Goal: Task Accomplishment & Management: Manage account settings

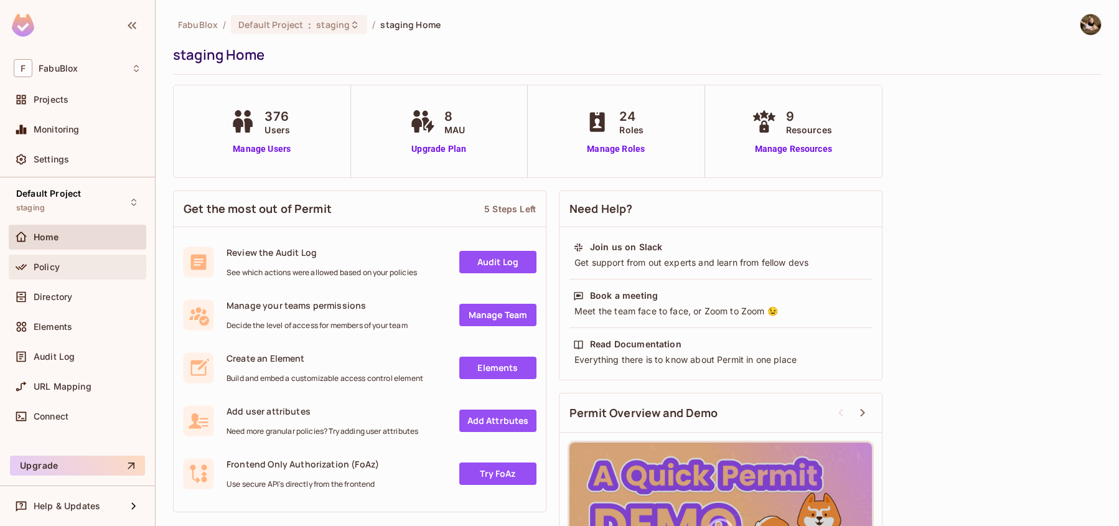
click at [45, 262] on span "Policy" at bounding box center [47, 267] width 26 height 10
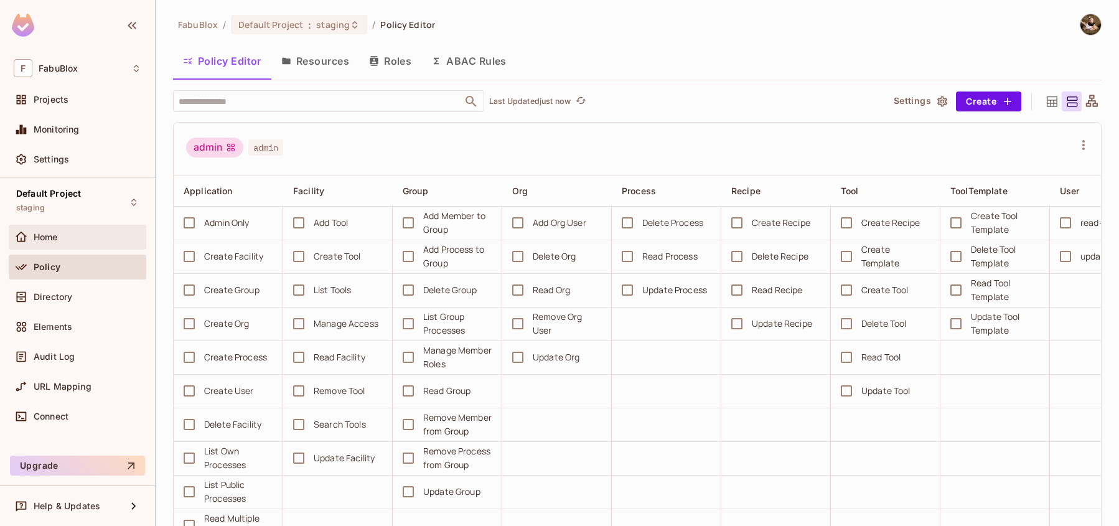
click at [73, 231] on div "Home" at bounding box center [78, 237] width 128 height 15
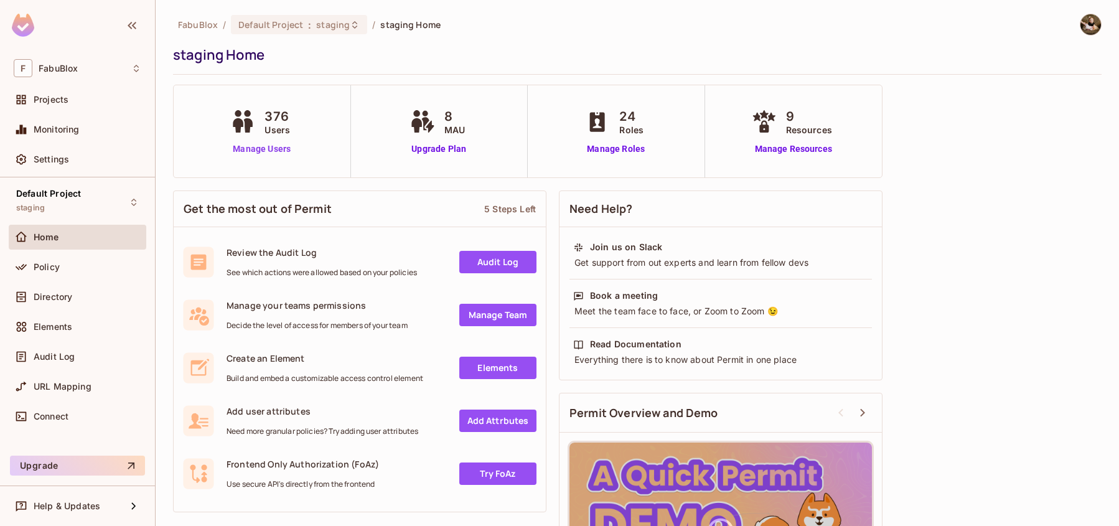
click at [249, 148] on link "Manage Users" at bounding box center [261, 149] width 69 height 13
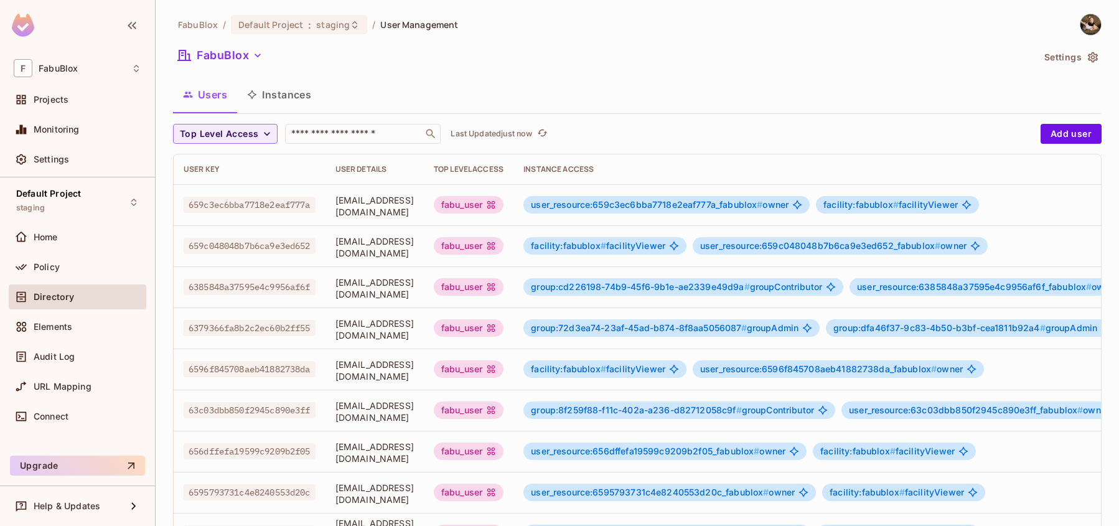
click at [199, 95] on button "Users" at bounding box center [205, 94] width 64 height 31
click at [245, 134] on span "Top Level Access" at bounding box center [219, 134] width 78 height 16
click at [245, 134] on div at bounding box center [559, 263] width 1119 height 526
click at [506, 80] on div "Users Instances" at bounding box center [637, 94] width 929 height 31
click at [1087, 58] on icon "button" at bounding box center [1093, 57] width 12 height 12
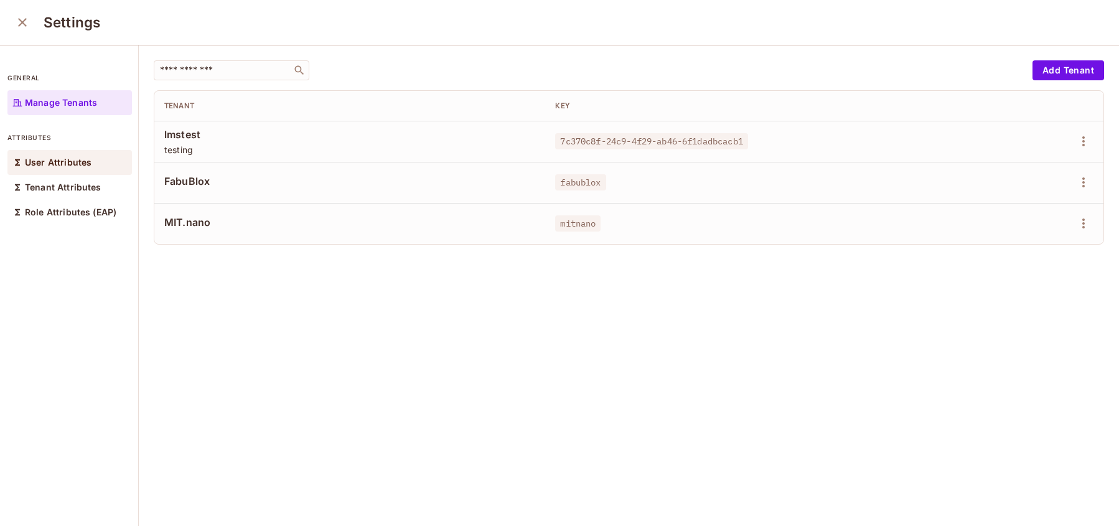
click at [97, 159] on div "User Attributes" at bounding box center [69, 162] width 124 height 25
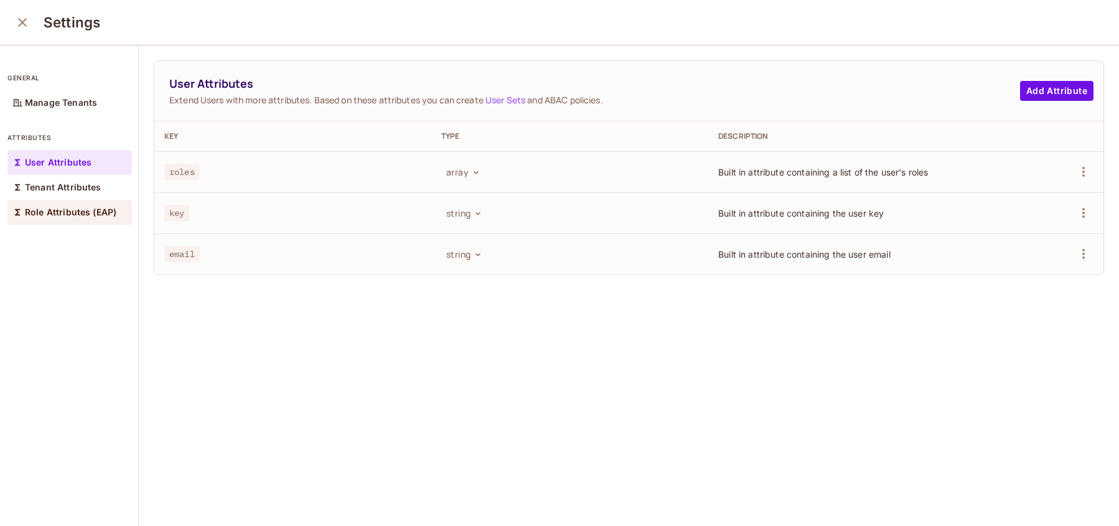
click at [91, 207] on p "Role Attributes (EAP)" at bounding box center [70, 212] width 91 height 10
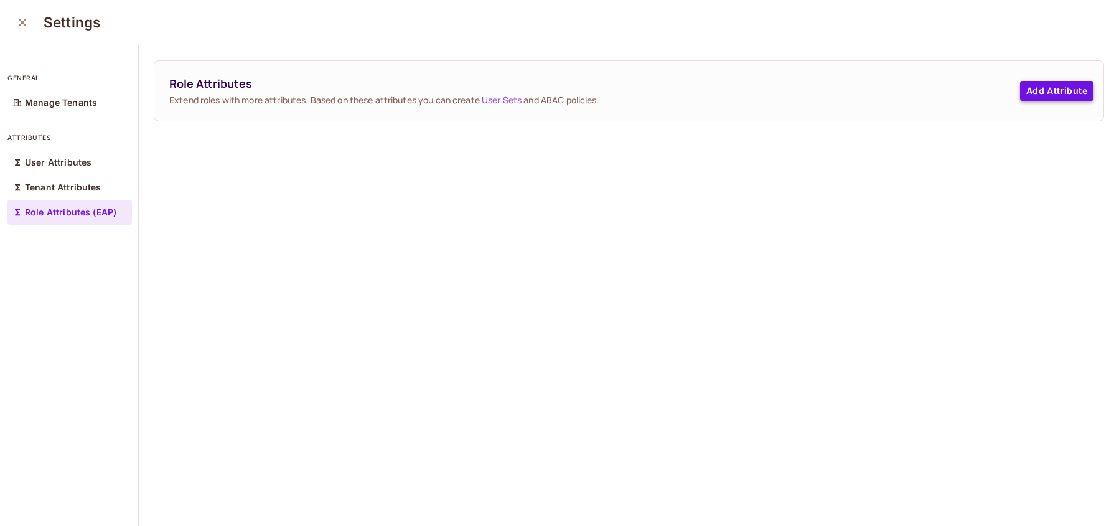
click at [1032, 90] on button "Add Attribute" at bounding box center [1056, 91] width 73 height 20
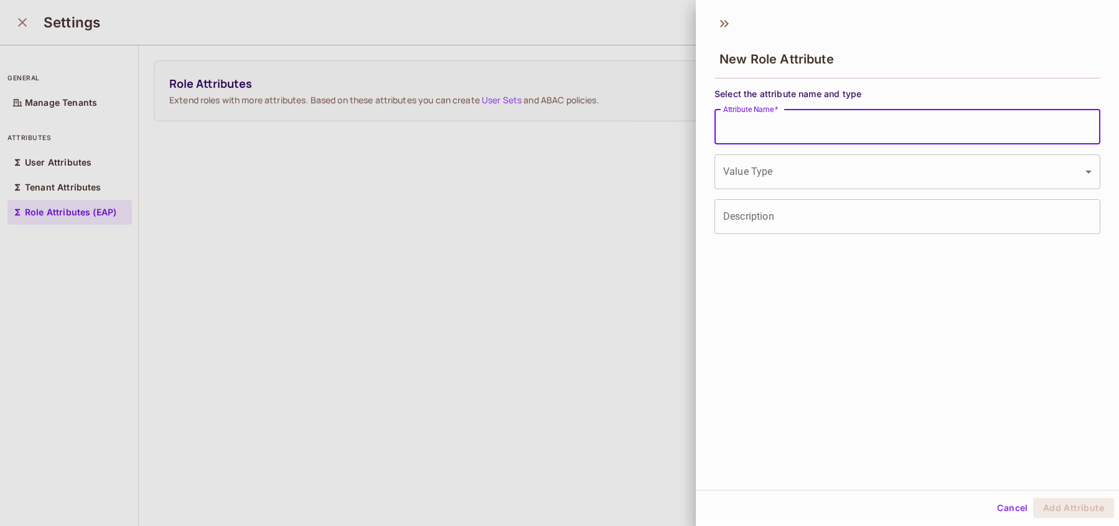
click at [828, 118] on input "Attribute Name   *" at bounding box center [908, 127] width 386 height 35
click at [904, 83] on div "Select the attribute name and type Attribute Name   * Attribute Name   * Value …" at bounding box center [907, 158] width 423 height 151
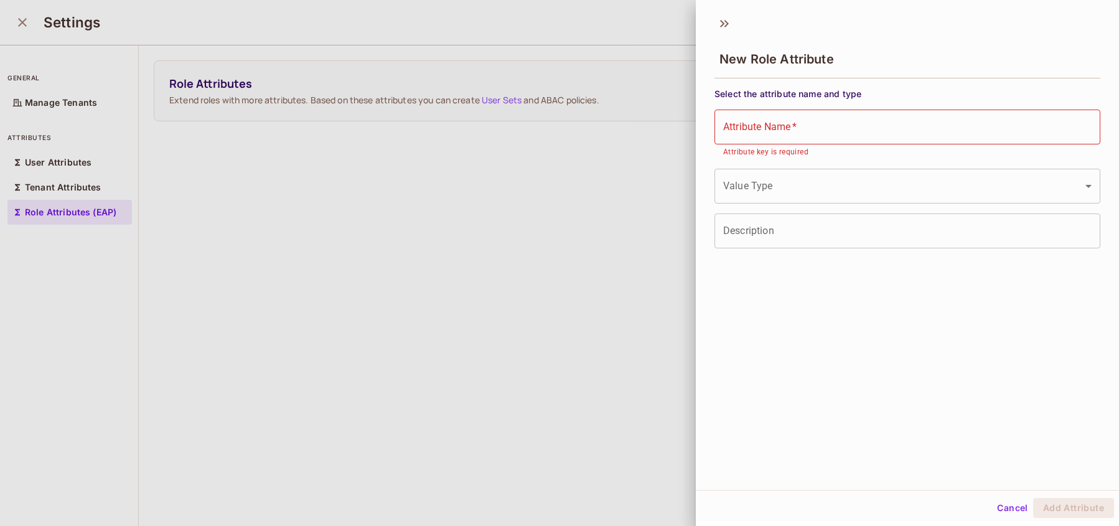
click at [541, 238] on div at bounding box center [559, 263] width 1119 height 526
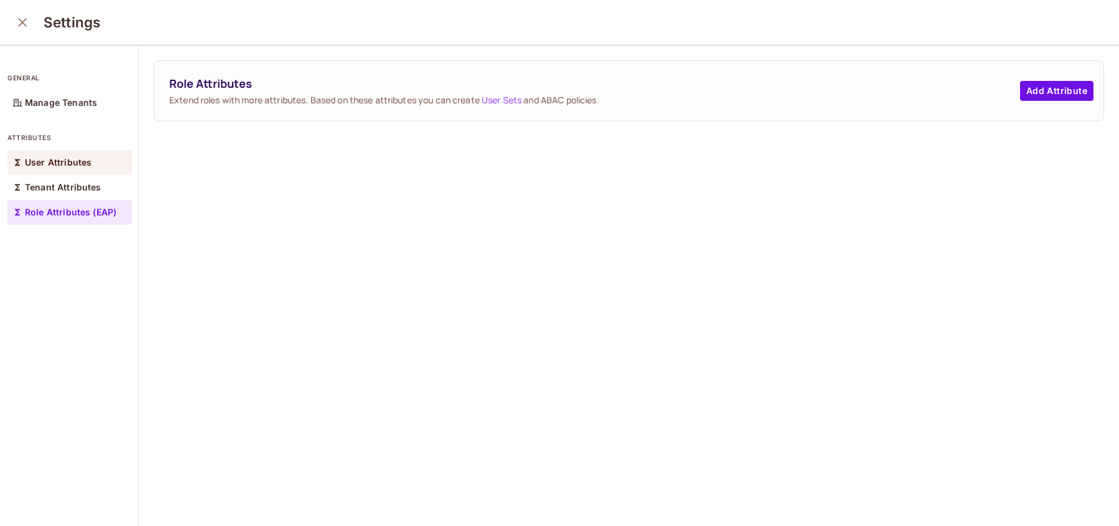
click at [84, 165] on p "User Attributes" at bounding box center [58, 162] width 67 height 10
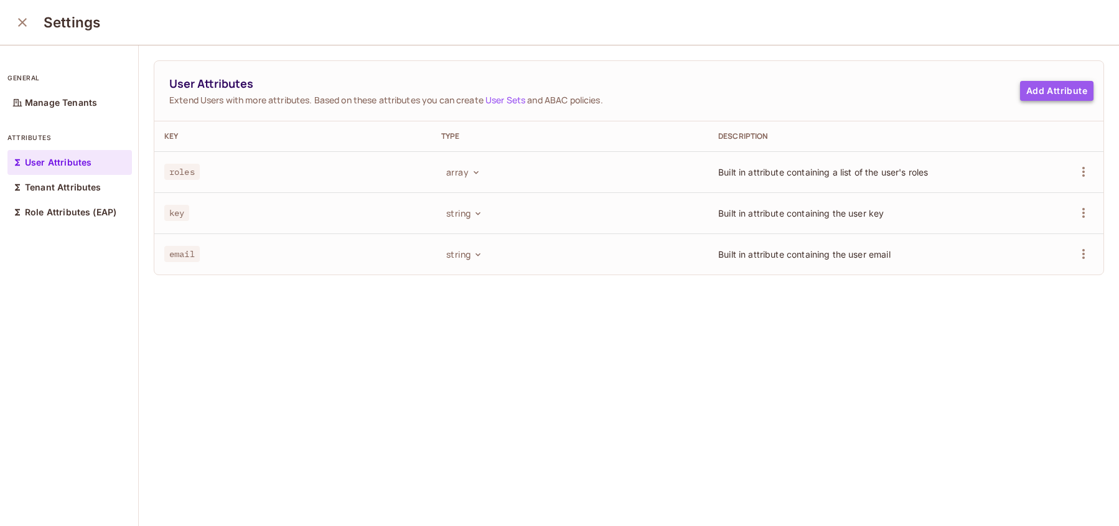
click at [1031, 98] on button "Add Attribute" at bounding box center [1056, 91] width 73 height 20
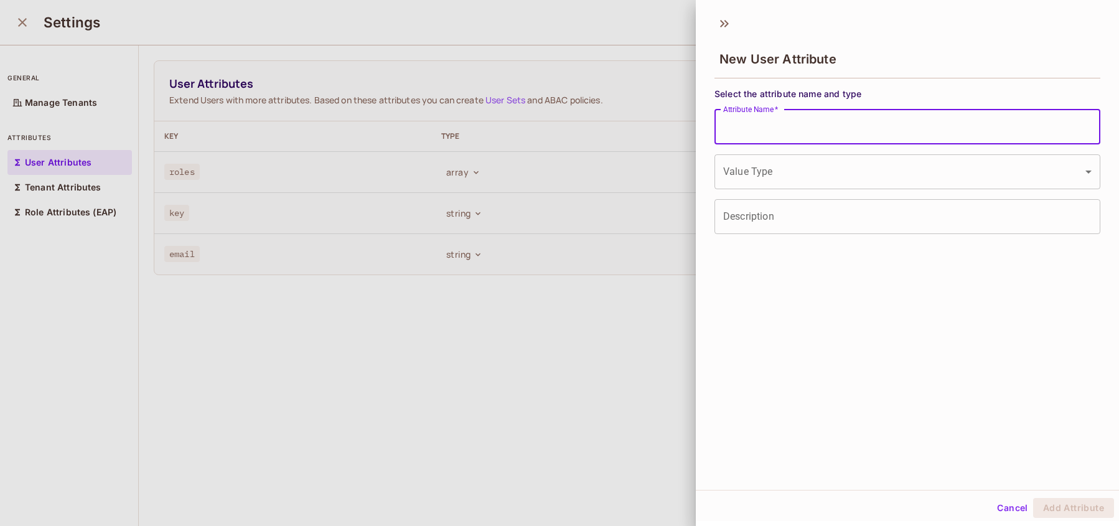
click at [795, 128] on input "Attribute Name   *" at bounding box center [908, 127] width 386 height 35
type input "******"
click at [782, 162] on body "F FabuBlox Projects Monitoring Settings Default Project staging Home Policy Dir…" at bounding box center [559, 263] width 1119 height 526
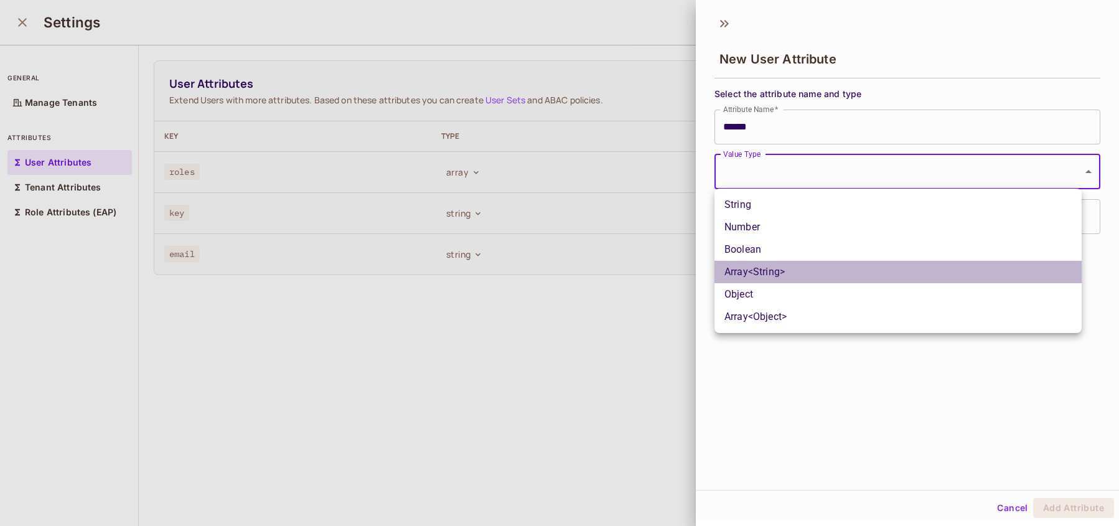
click at [792, 272] on li "Array<String>" at bounding box center [898, 272] width 367 height 22
type input "*****"
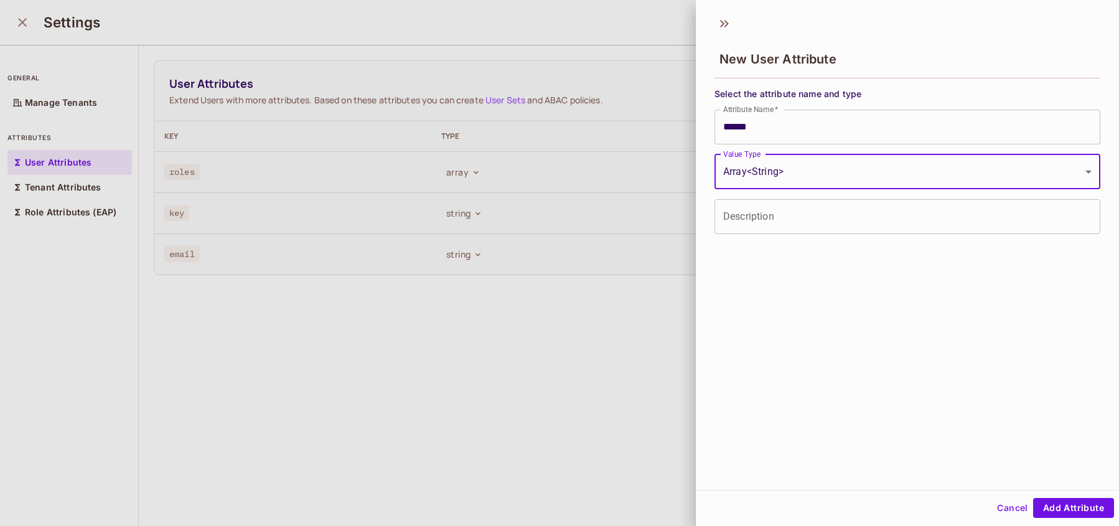
click at [790, 223] on input "Description" at bounding box center [908, 216] width 386 height 35
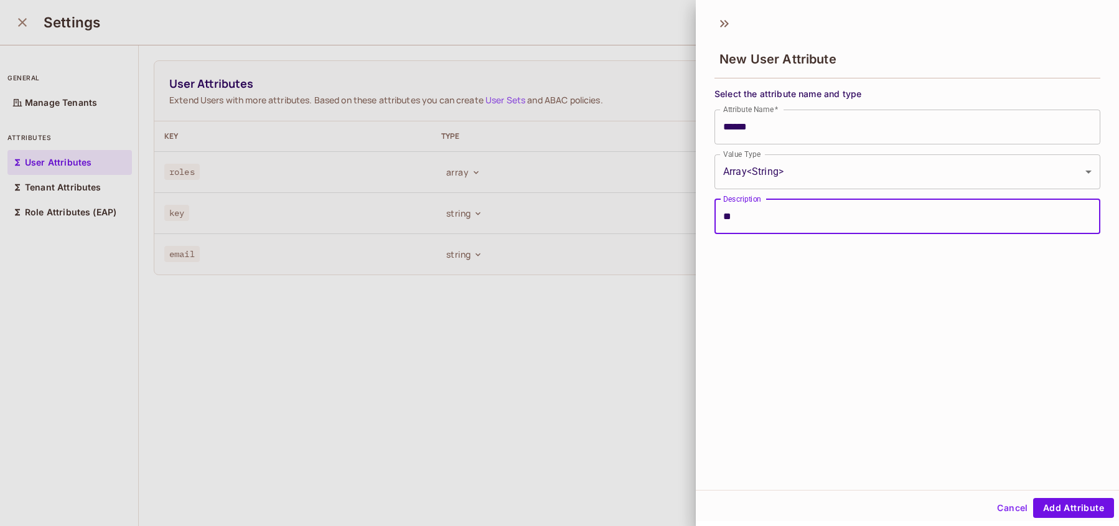
type input "*"
type input "**********"
click at [1079, 504] on button "Add Attribute" at bounding box center [1073, 508] width 81 height 20
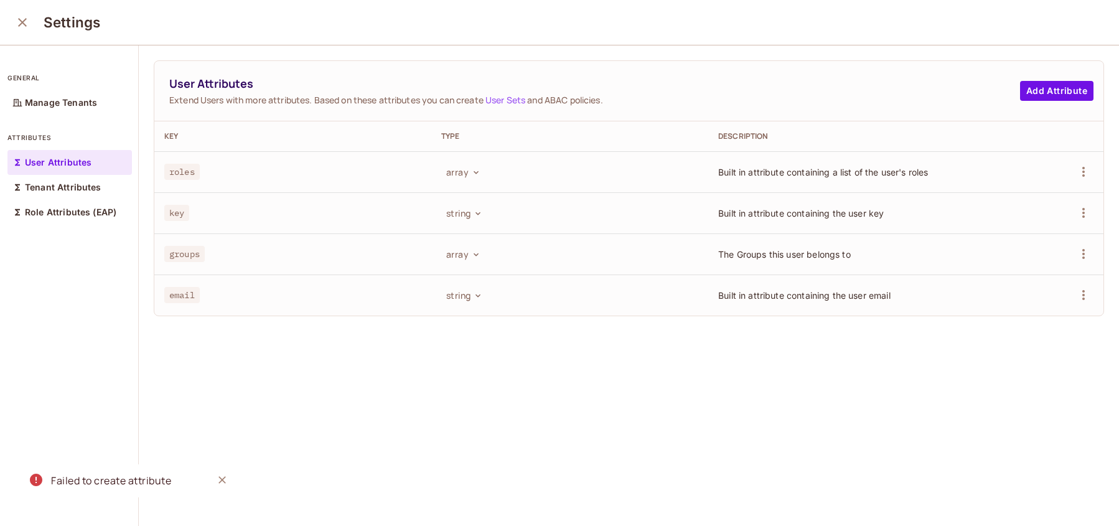
click at [516, 398] on div "User Attributes Extend Users with more attributes. Based on these attributes yo…" at bounding box center [629, 286] width 980 height 482
click at [1076, 250] on icon "button" at bounding box center [1083, 253] width 15 height 15
click at [1007, 283] on li "Edit" at bounding box center [1008, 282] width 116 height 27
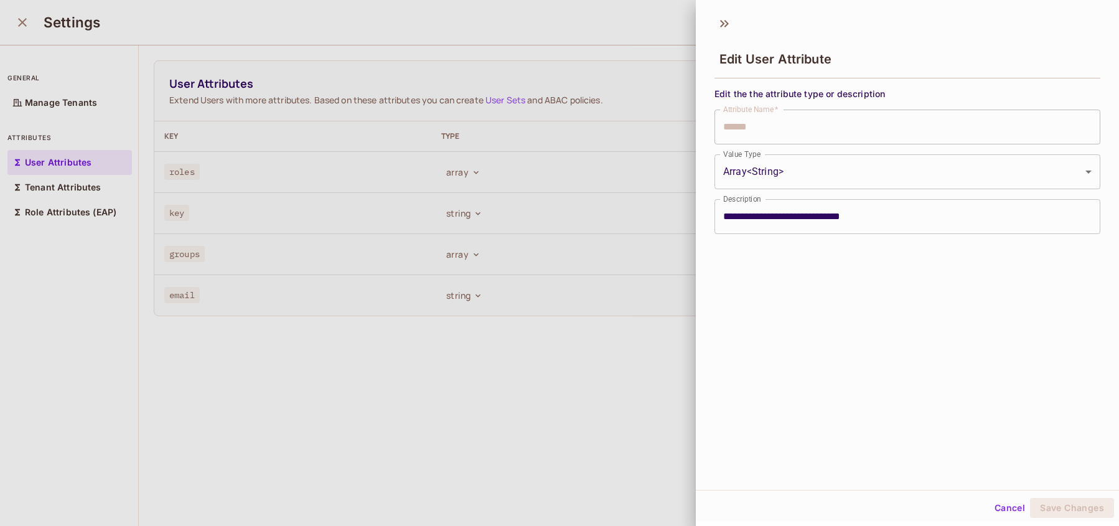
click at [586, 375] on div at bounding box center [559, 263] width 1119 height 526
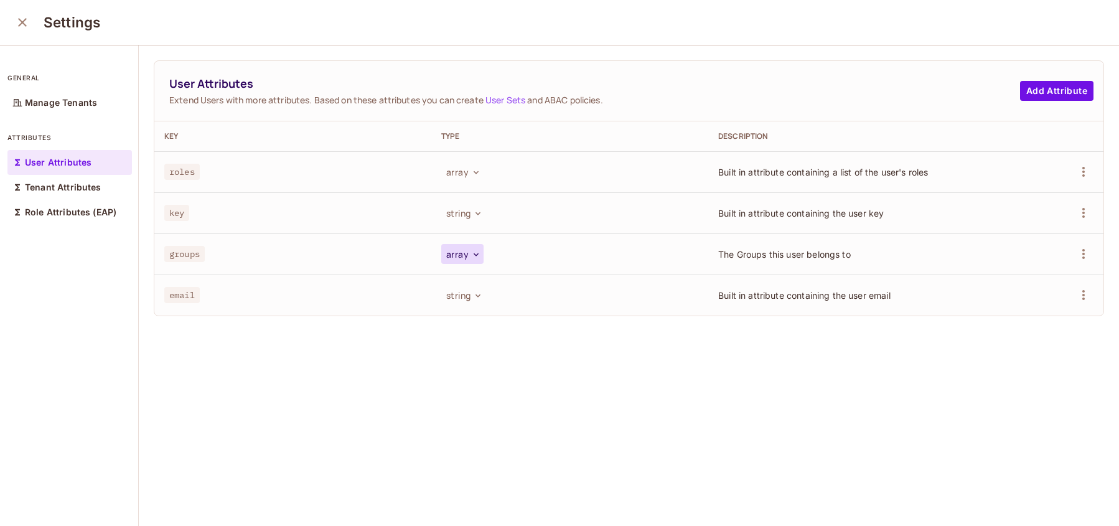
click at [464, 256] on button "array" at bounding box center [462, 254] width 42 height 20
click at [607, 382] on div "User Attributes Extend Users with more attributes. Based on these attributes yo…" at bounding box center [629, 286] width 980 height 482
click at [471, 258] on icon "button" at bounding box center [476, 255] width 10 height 10
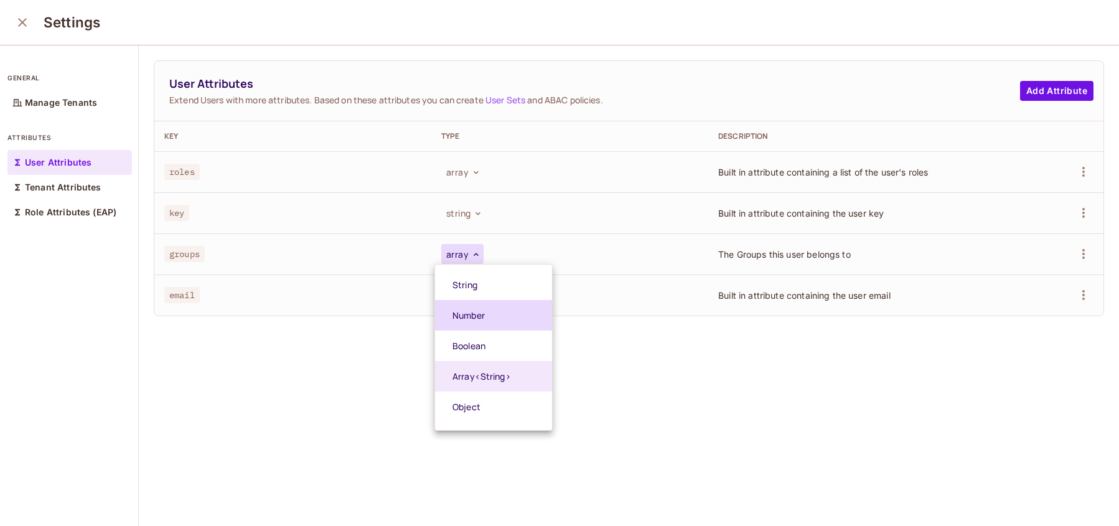
click at [461, 324] on li "Number" at bounding box center [493, 315] width 117 height 30
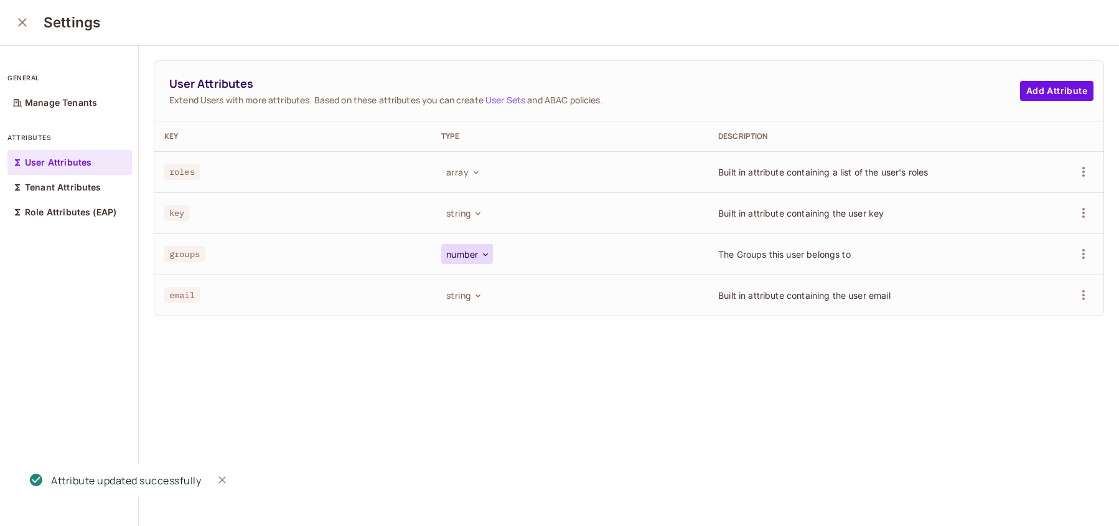
click at [483, 251] on icon "button" at bounding box center [485, 255] width 10 height 10
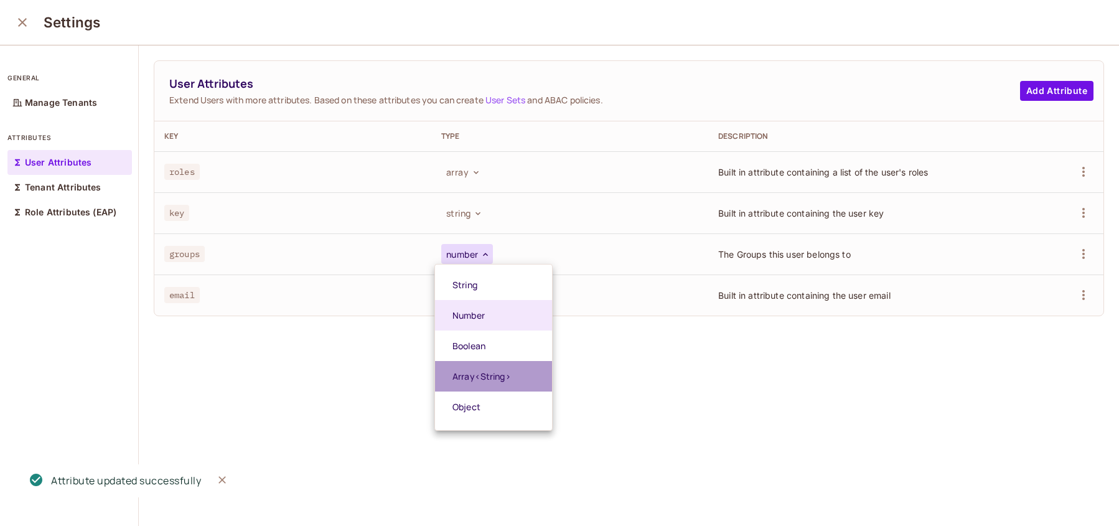
click at [495, 378] on span "Array<String>" at bounding box center [500, 376] width 96 height 12
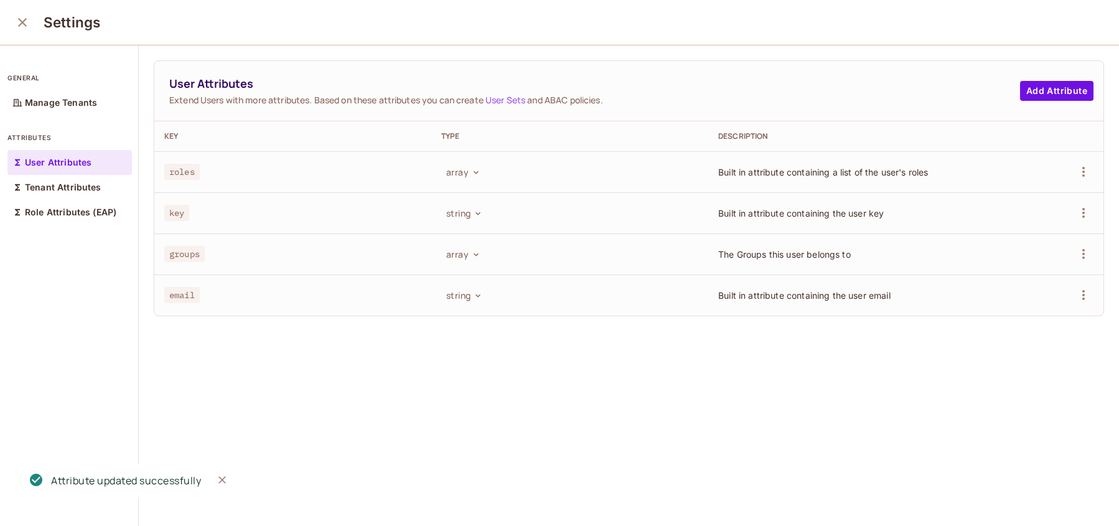
scroll to position [1, 0]
click at [472, 248] on icon "button" at bounding box center [476, 253] width 10 height 10
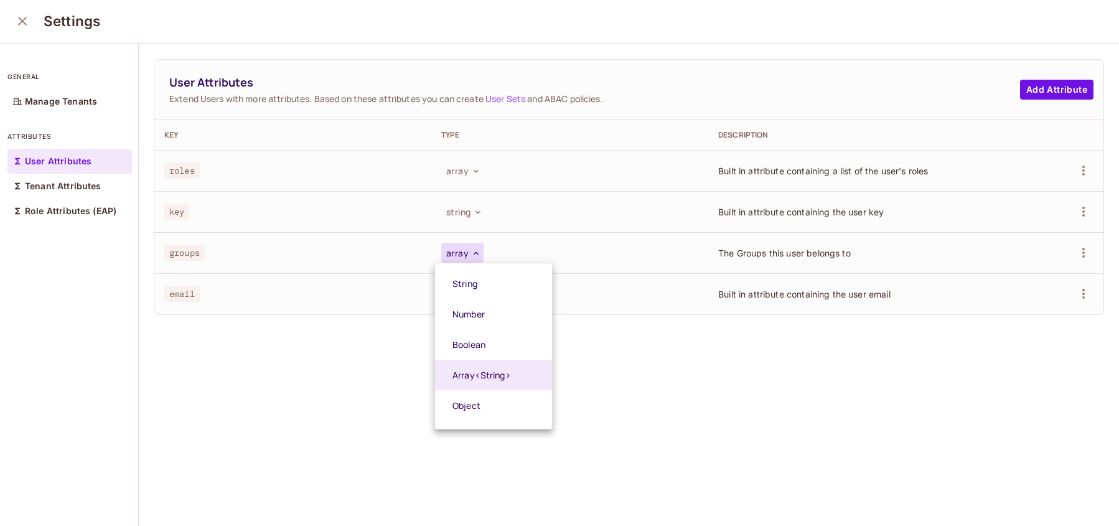
click at [144, 405] on div at bounding box center [559, 263] width 1119 height 526
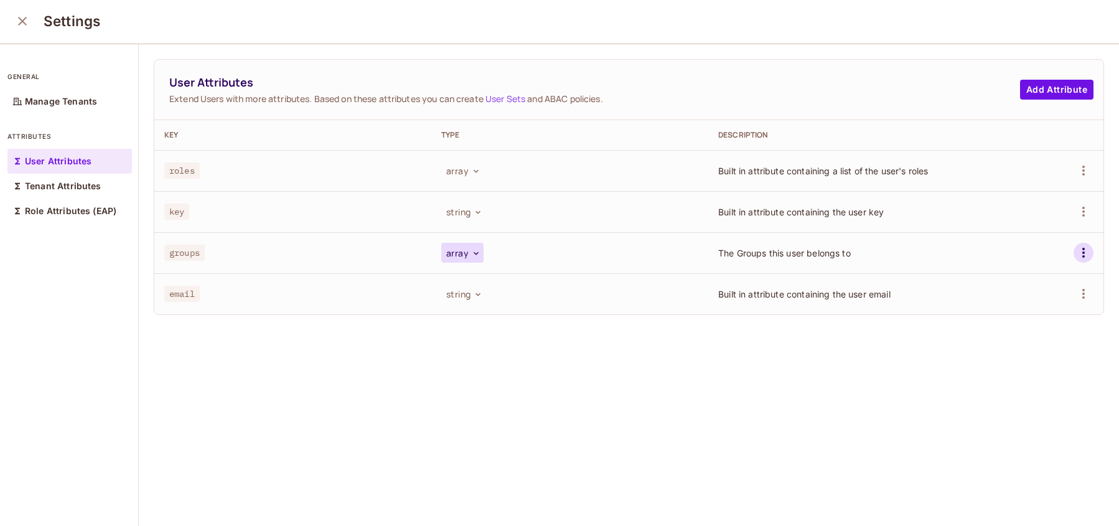
click at [1082, 253] on icon "button" at bounding box center [1083, 253] width 2 height 10
click at [1024, 303] on div "Delete Attribute" at bounding box center [1018, 308] width 67 height 12
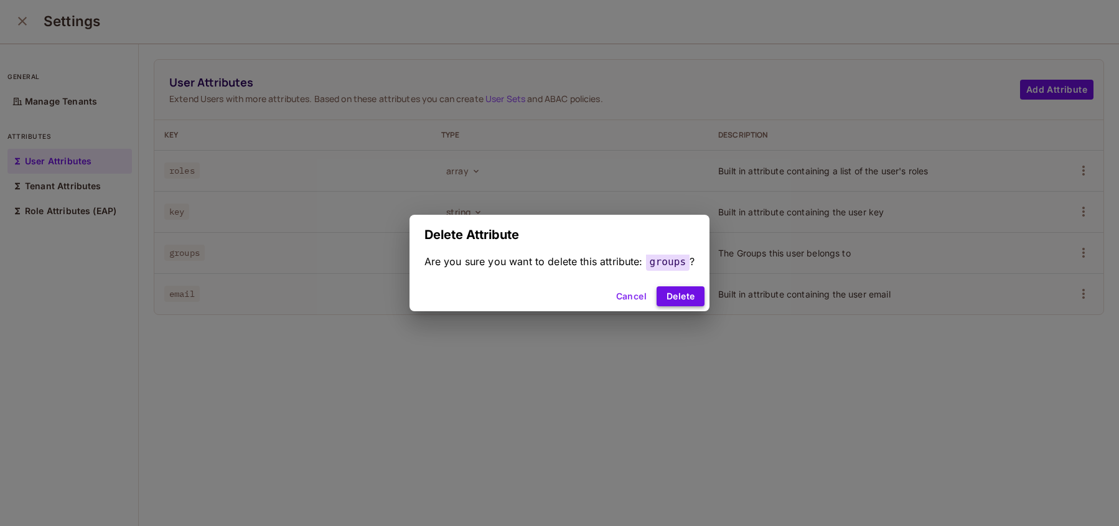
click at [687, 289] on button "Delete" at bounding box center [681, 296] width 48 height 20
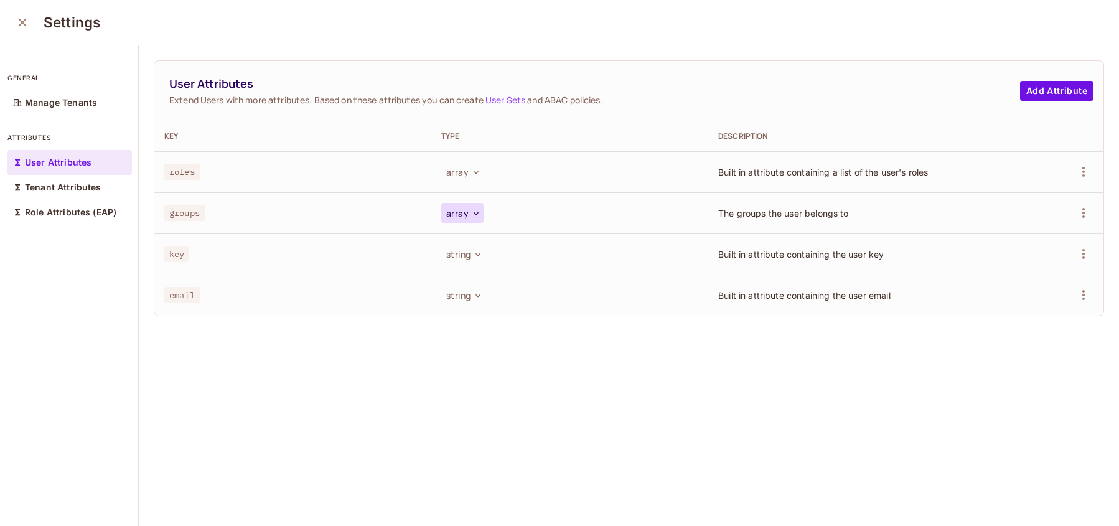
click at [455, 212] on button "array" at bounding box center [462, 213] width 42 height 20
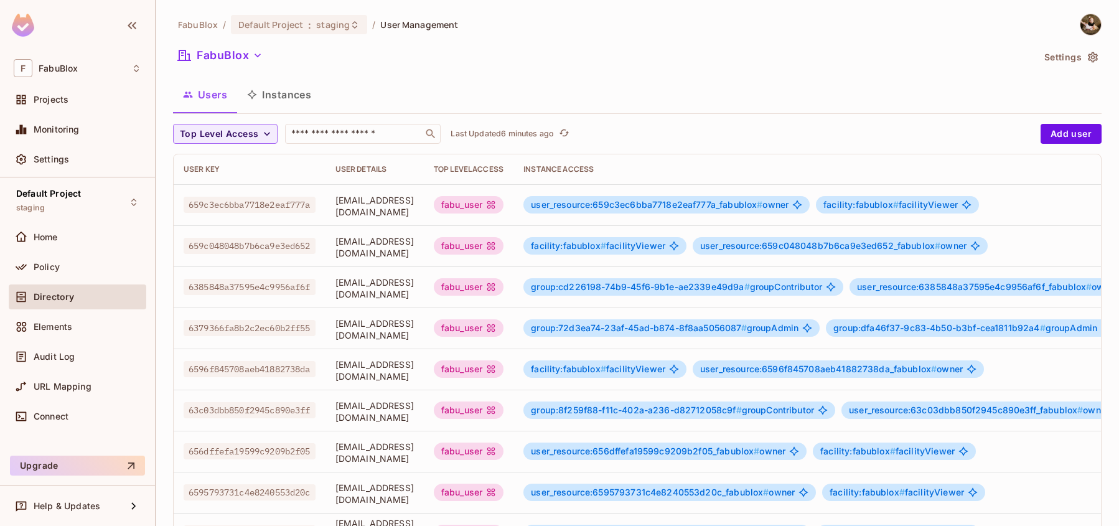
click at [404, 27] on span "User Management" at bounding box center [419, 25] width 78 height 12
click at [69, 235] on div "Home" at bounding box center [88, 237] width 108 height 10
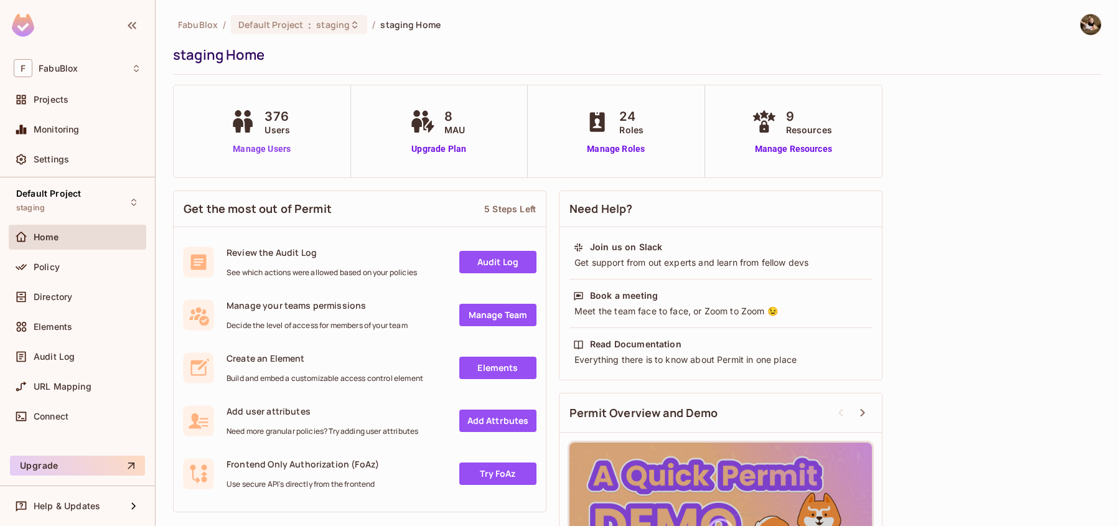
click at [244, 147] on link "Manage Users" at bounding box center [261, 149] width 69 height 13
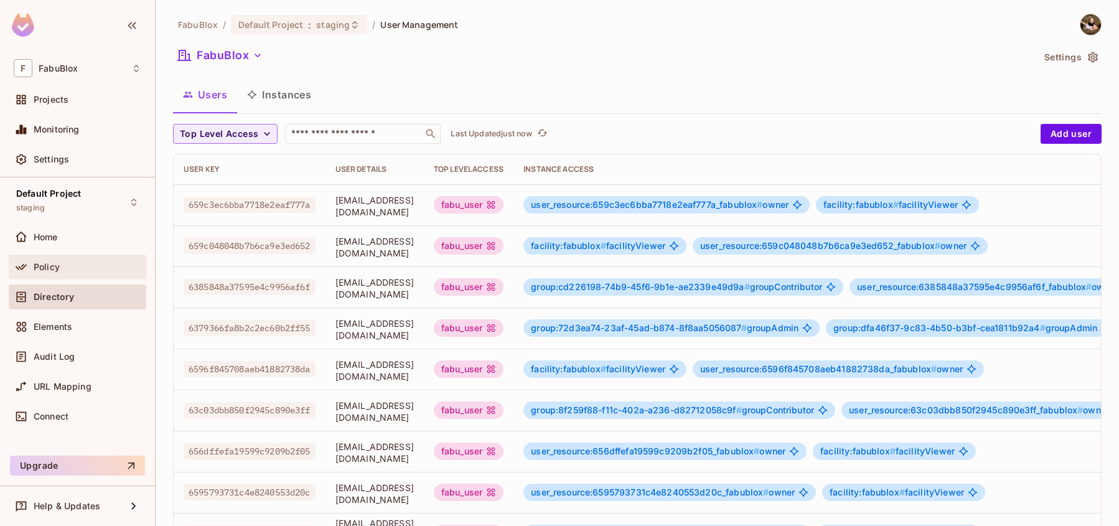
click at [115, 268] on div "Policy" at bounding box center [88, 267] width 108 height 10
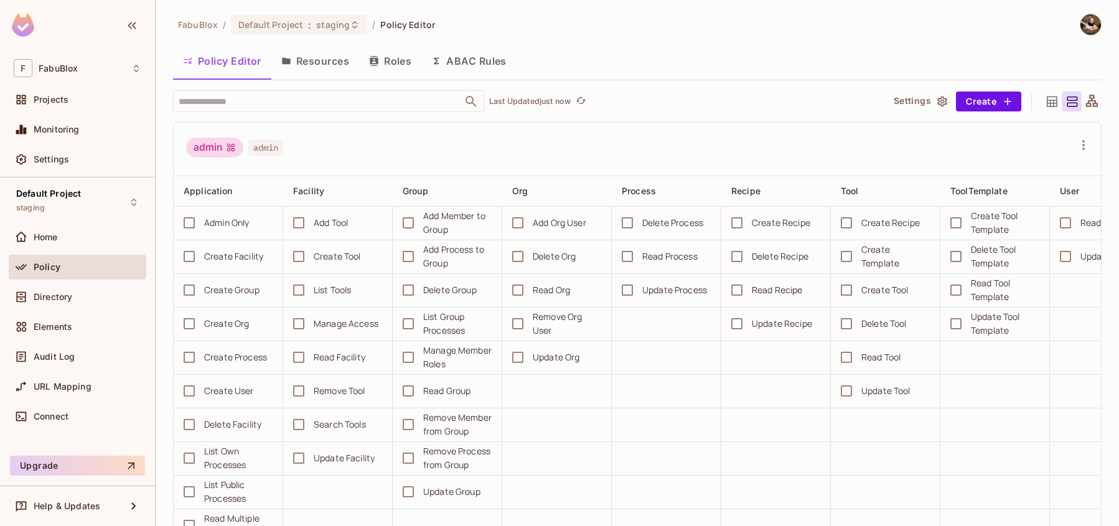
click at [463, 66] on button "ABAC Rules" at bounding box center [468, 60] width 95 height 31
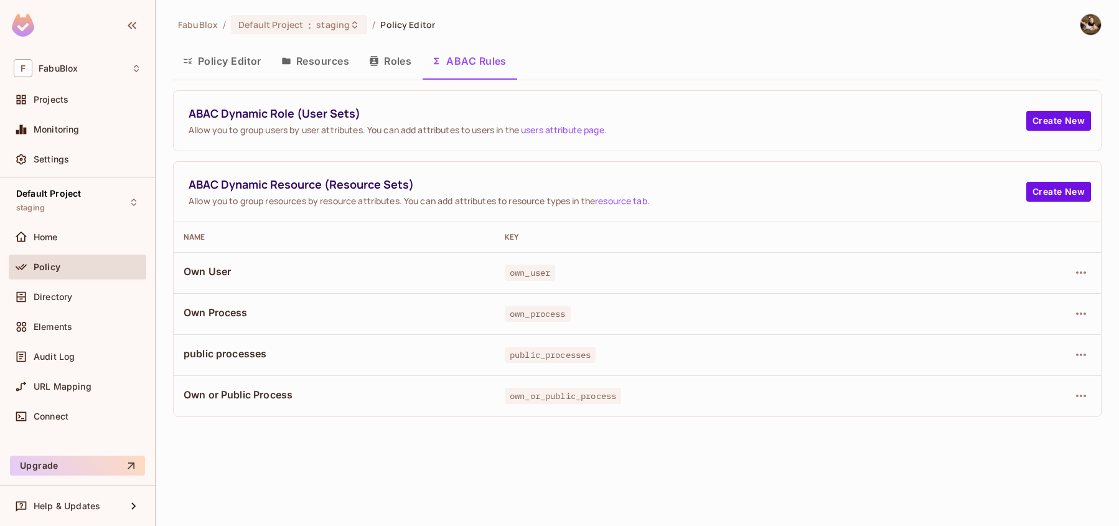
click at [528, 276] on span "own_user" at bounding box center [530, 273] width 50 height 16
drag, startPoint x: 301, startPoint y: 263, endPoint x: 236, endPoint y: 269, distance: 65.7
click at [236, 269] on td "Own User" at bounding box center [334, 272] width 321 height 41
click at [240, 269] on span "Own User" at bounding box center [334, 272] width 301 height 14
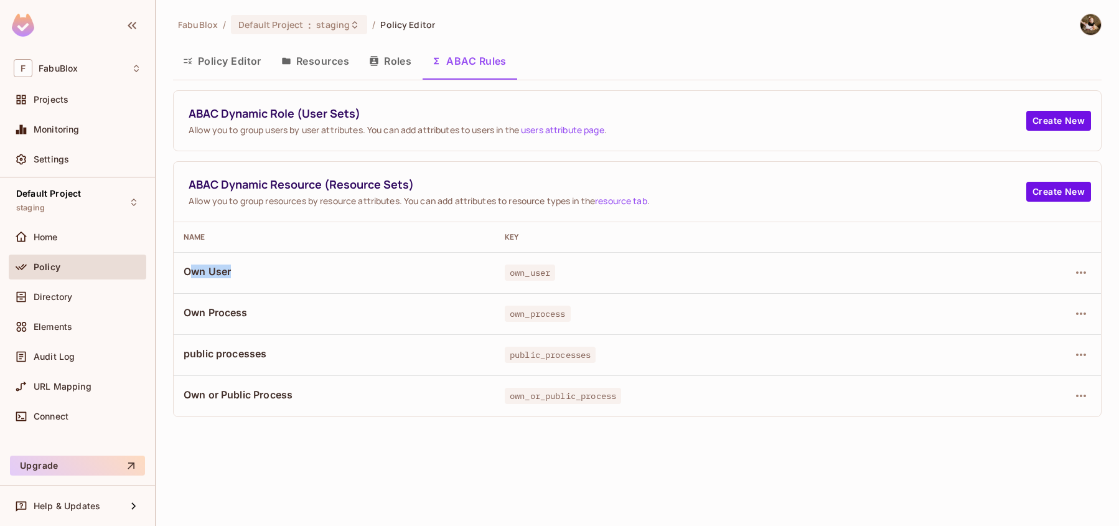
drag, startPoint x: 253, startPoint y: 269, endPoint x: 192, endPoint y: 266, distance: 61.7
click at [192, 266] on span "Own User" at bounding box center [334, 272] width 301 height 14
drag, startPoint x: 185, startPoint y: 266, endPoint x: 250, endPoint y: 274, distance: 65.2
click at [250, 274] on span "Own User" at bounding box center [334, 272] width 301 height 14
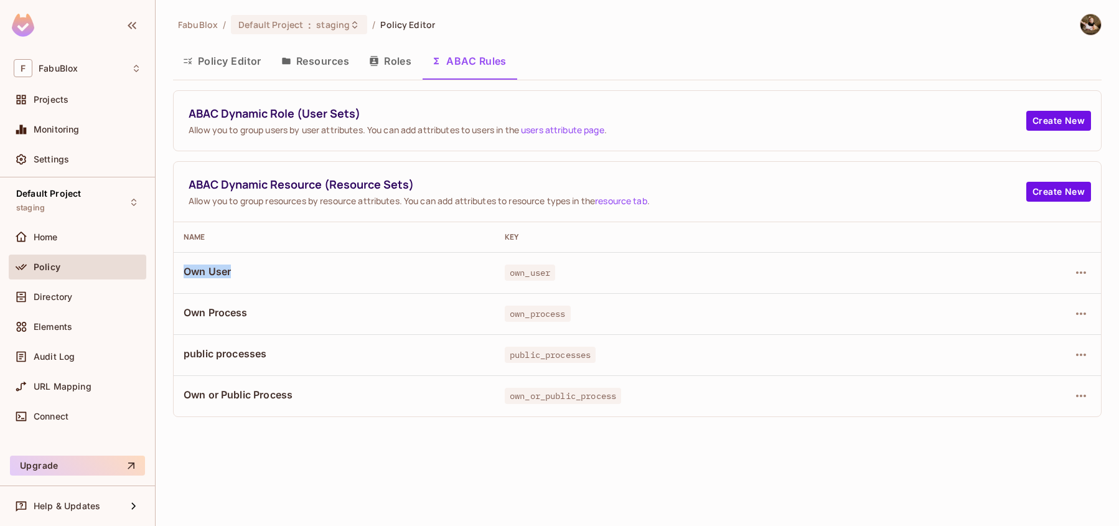
click at [250, 274] on span "Own User" at bounding box center [334, 272] width 301 height 14
click at [40, 294] on span "Directory" at bounding box center [53, 297] width 39 height 10
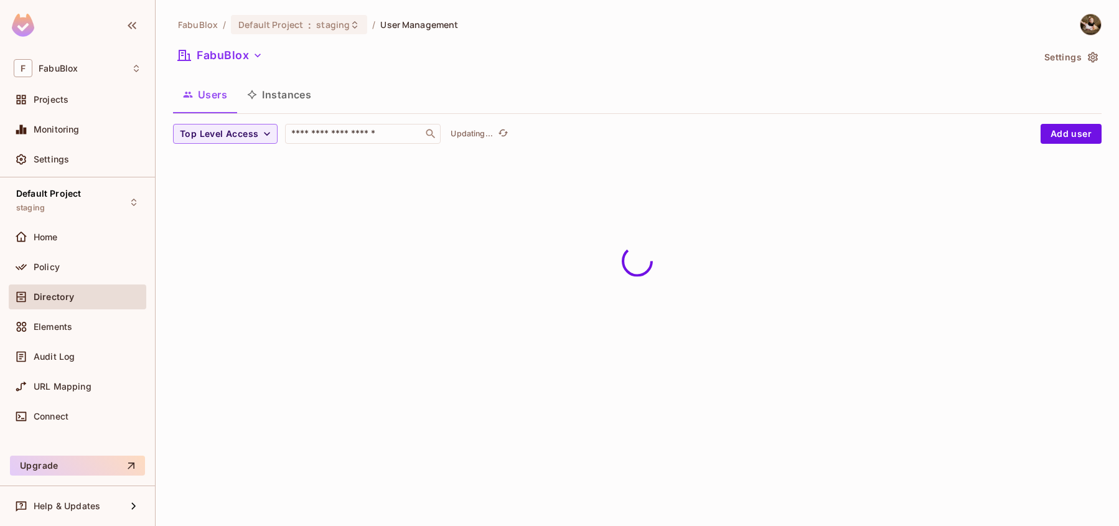
click at [49, 271] on span "Policy" at bounding box center [47, 267] width 26 height 10
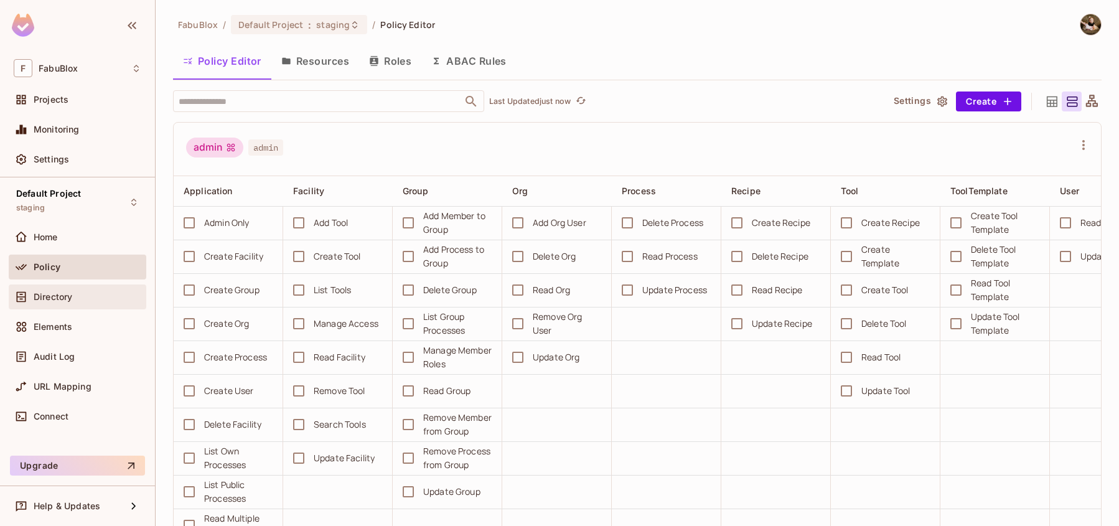
click at [88, 289] on div "Directory" at bounding box center [78, 296] width 128 height 15
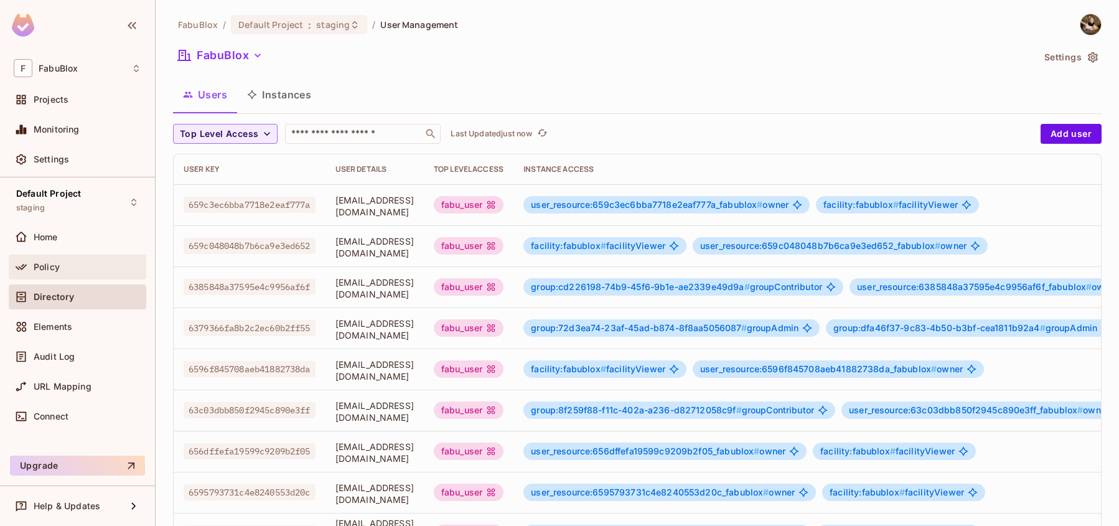
click at [66, 271] on div "Policy" at bounding box center [88, 267] width 108 height 10
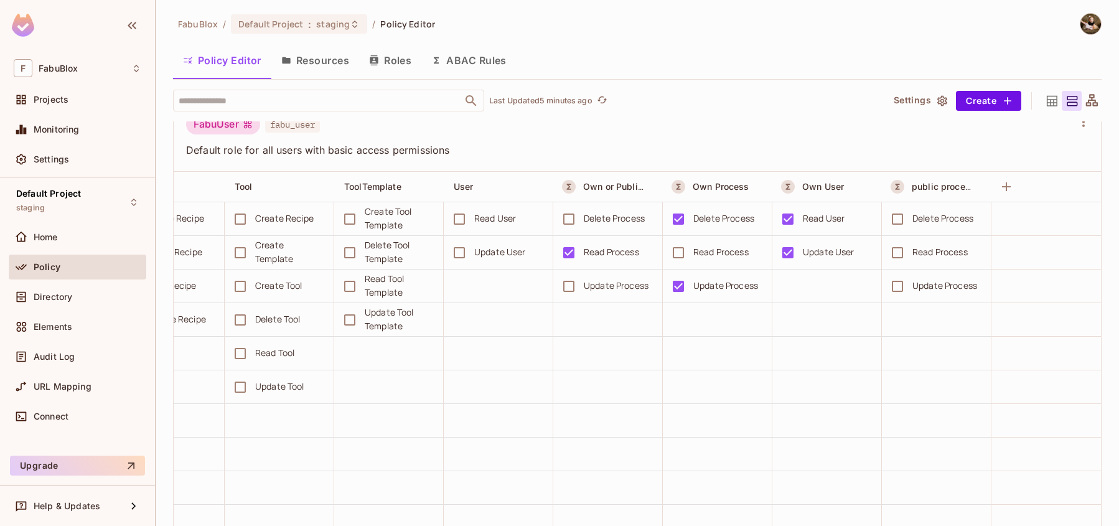
scroll to position [1372, 0]
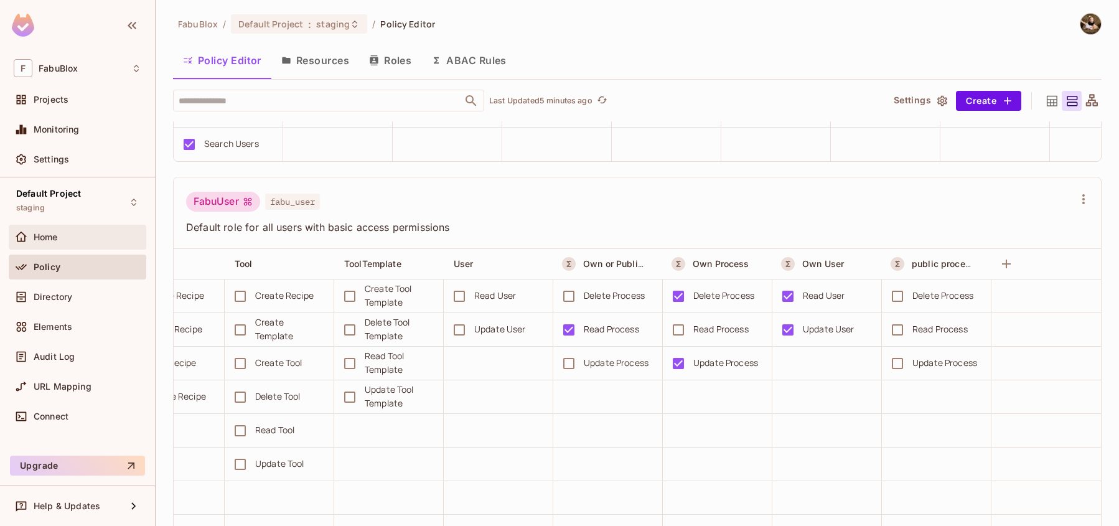
click at [67, 245] on div "Home" at bounding box center [78, 237] width 138 height 25
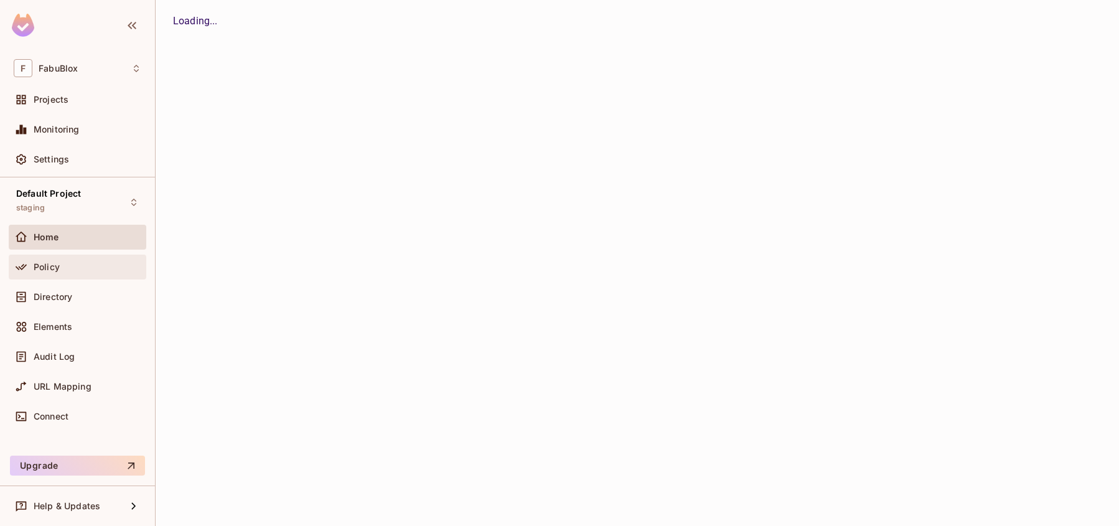
click at [66, 260] on div "Policy" at bounding box center [78, 267] width 128 height 15
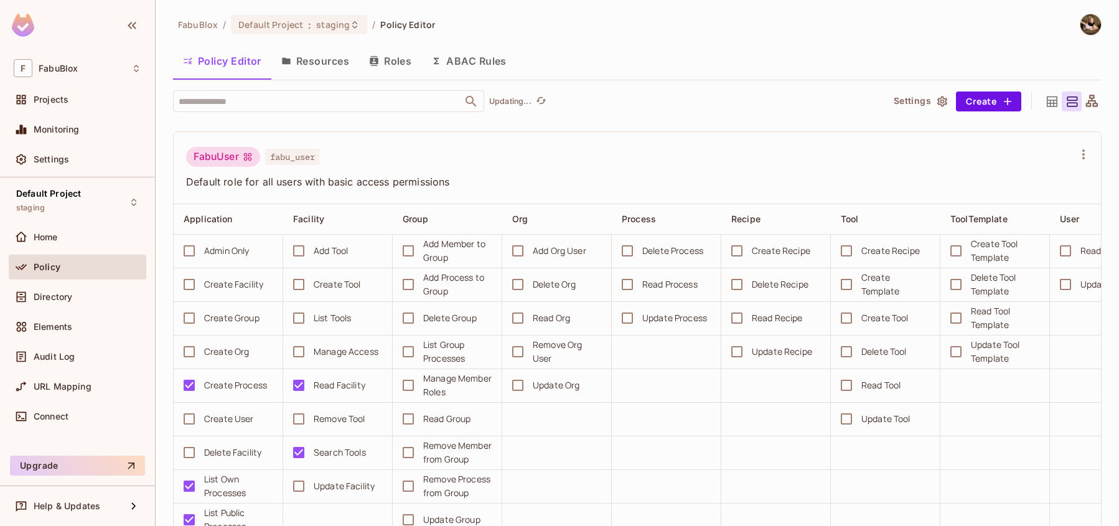
click at [468, 59] on button "ABAC Rules" at bounding box center [468, 60] width 95 height 31
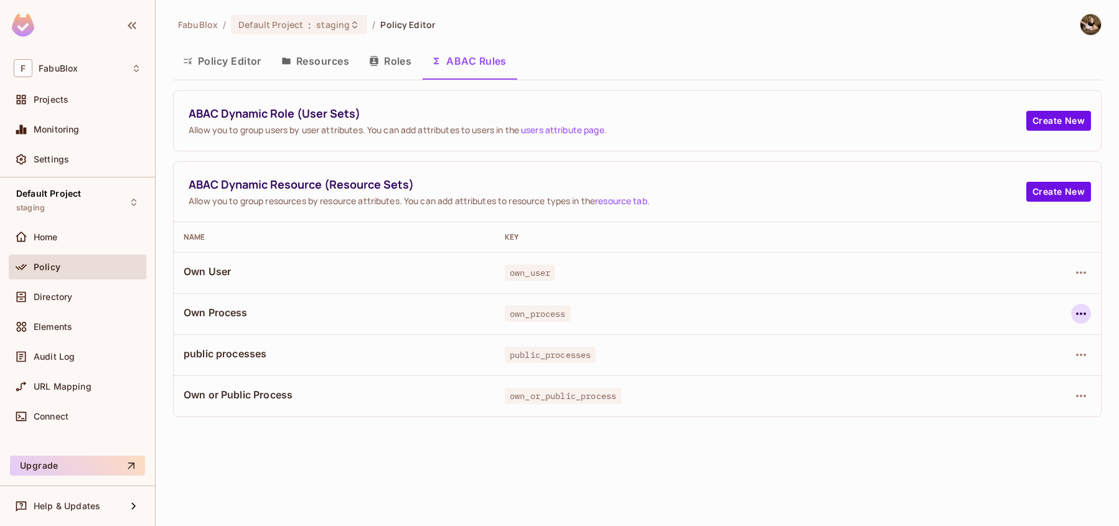
click at [1079, 312] on icon "button" at bounding box center [1081, 313] width 15 height 15
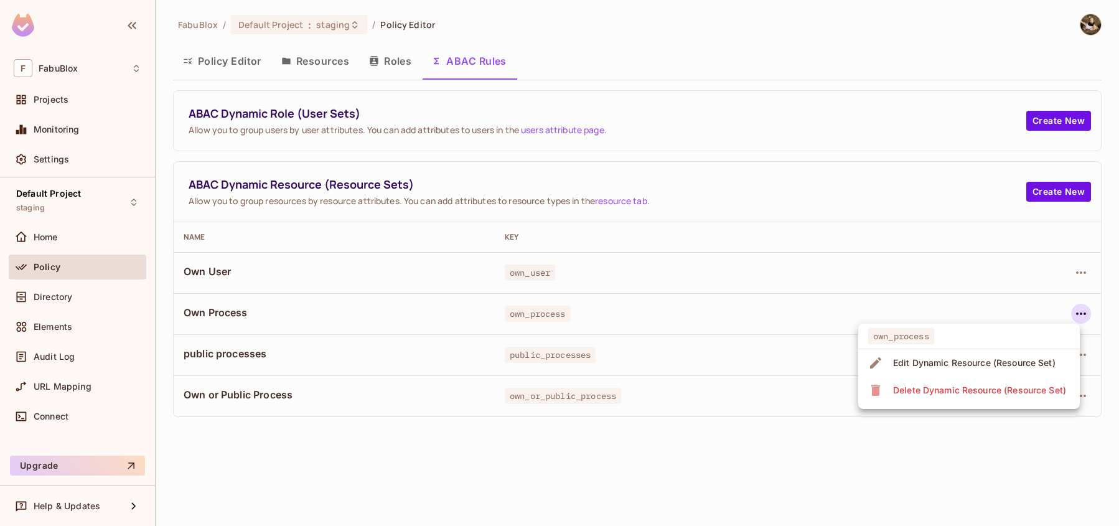
click at [997, 361] on div "Edit Dynamic Resource (Resource Set)" at bounding box center [974, 363] width 162 height 12
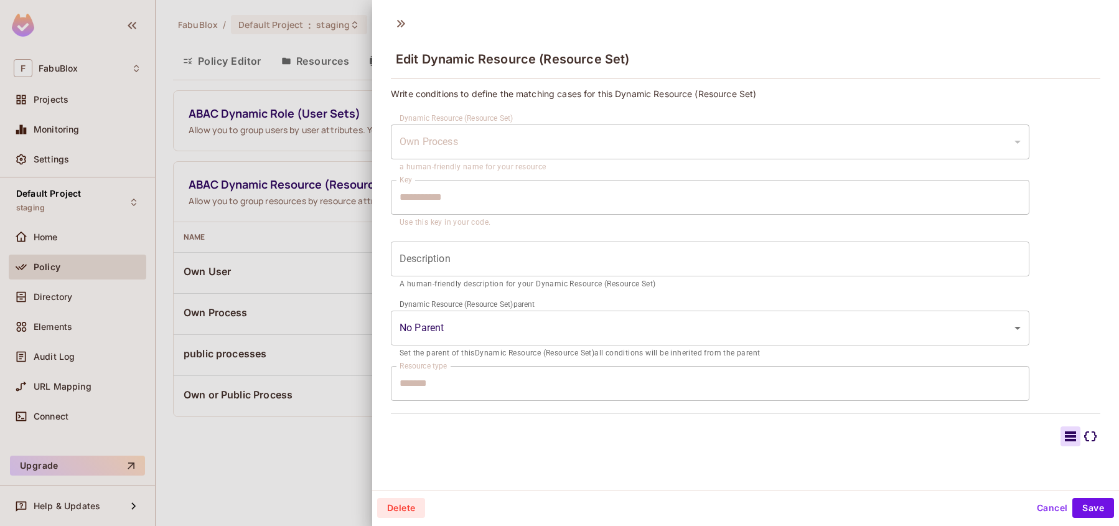
type input "********"
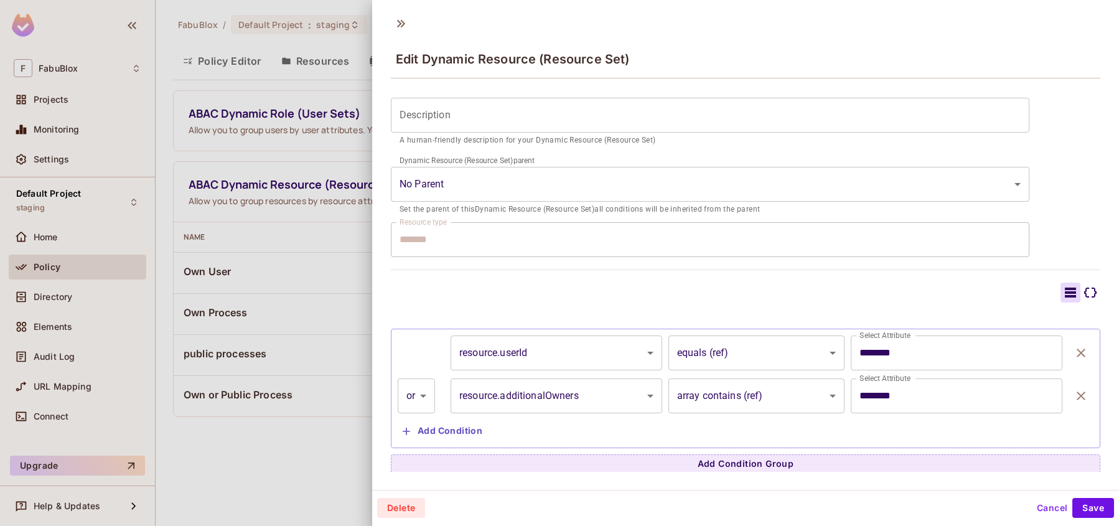
scroll to position [143, 0]
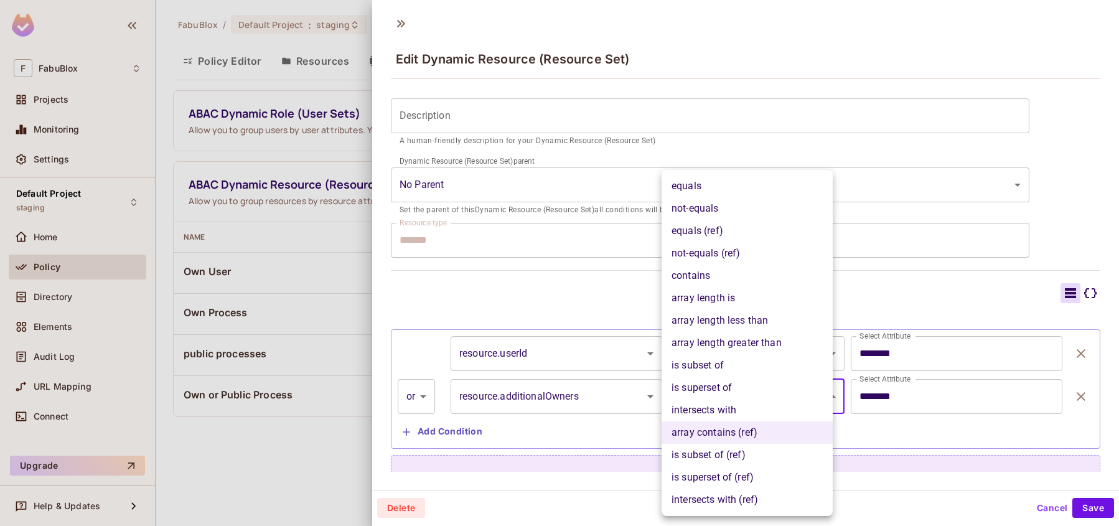
click at [789, 391] on body "**********" at bounding box center [559, 263] width 1119 height 526
click at [1041, 507] on div at bounding box center [559, 263] width 1119 height 526
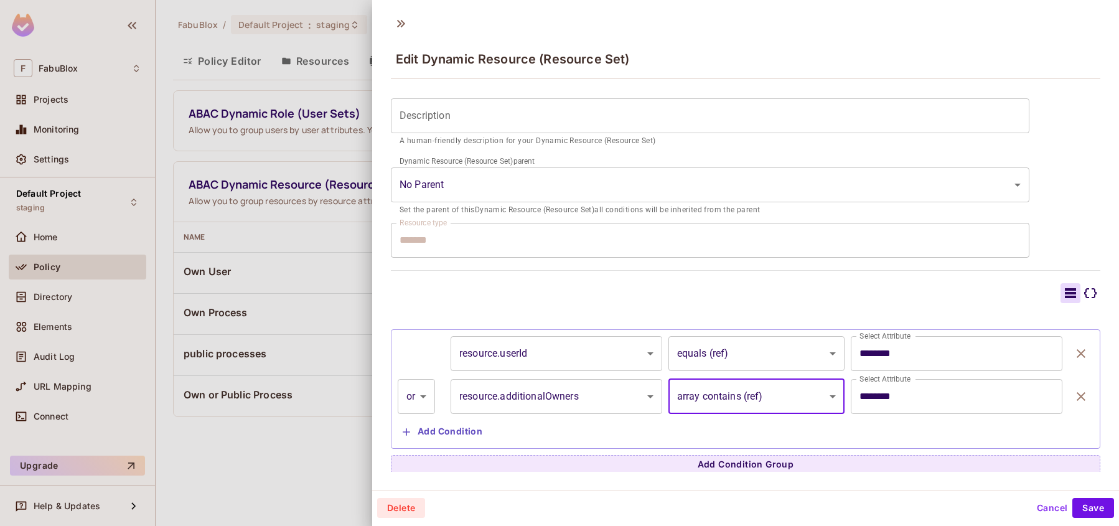
click at [1044, 506] on button "Cancel" at bounding box center [1052, 508] width 40 height 20
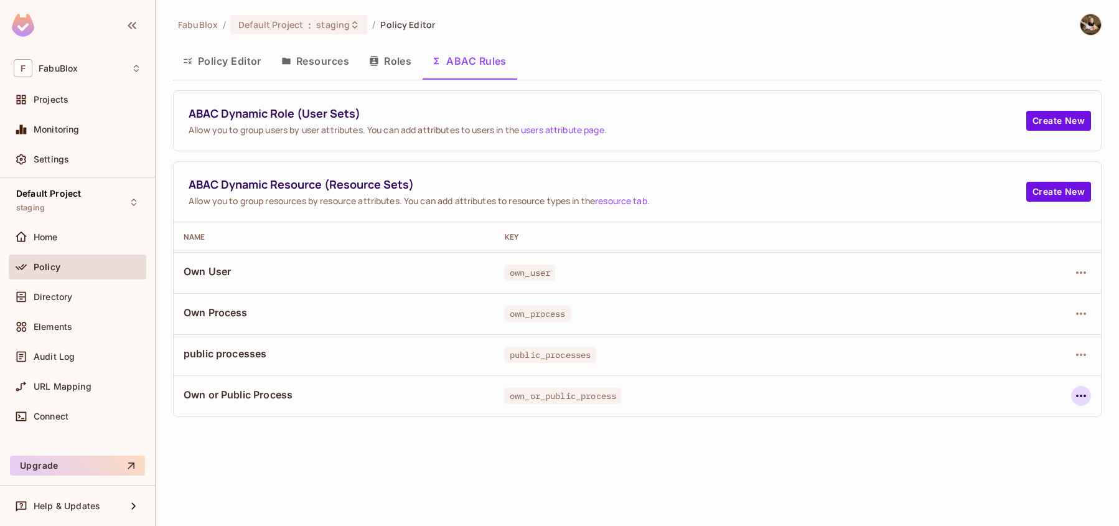
click at [1082, 393] on icon "button" at bounding box center [1081, 395] width 15 height 15
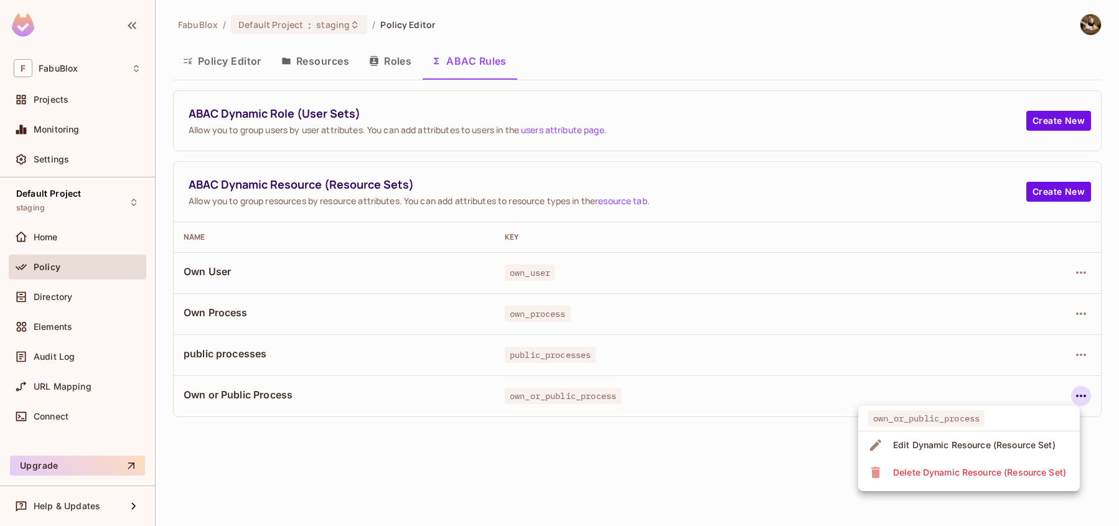
click at [974, 431] on li "Edit Dynamic Resource (Resource Set)" at bounding box center [969, 444] width 222 height 27
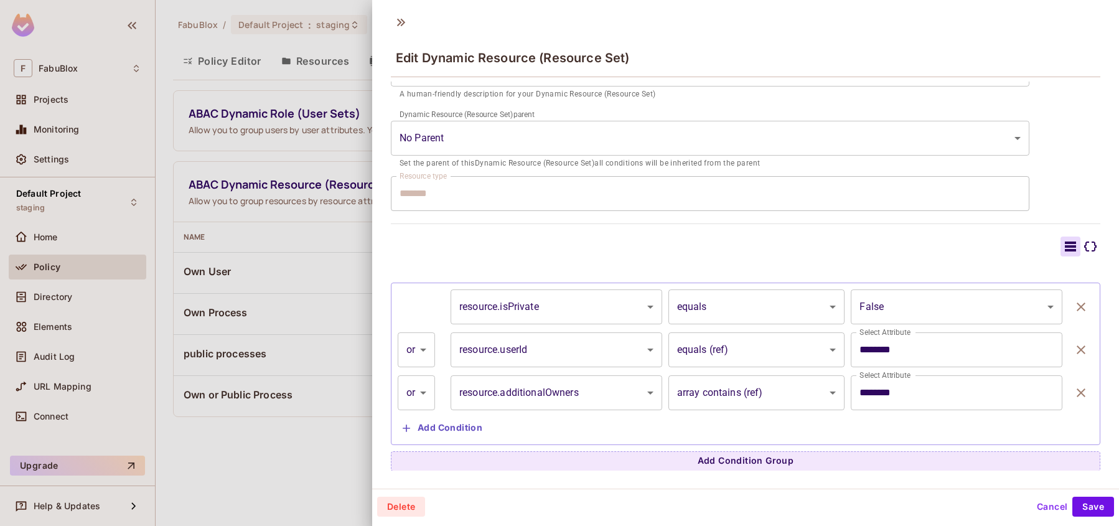
scroll to position [2, 0]
click at [780, 391] on body "**********" at bounding box center [559, 263] width 1119 height 526
click at [1042, 503] on button "Cancel" at bounding box center [1052, 506] width 40 height 20
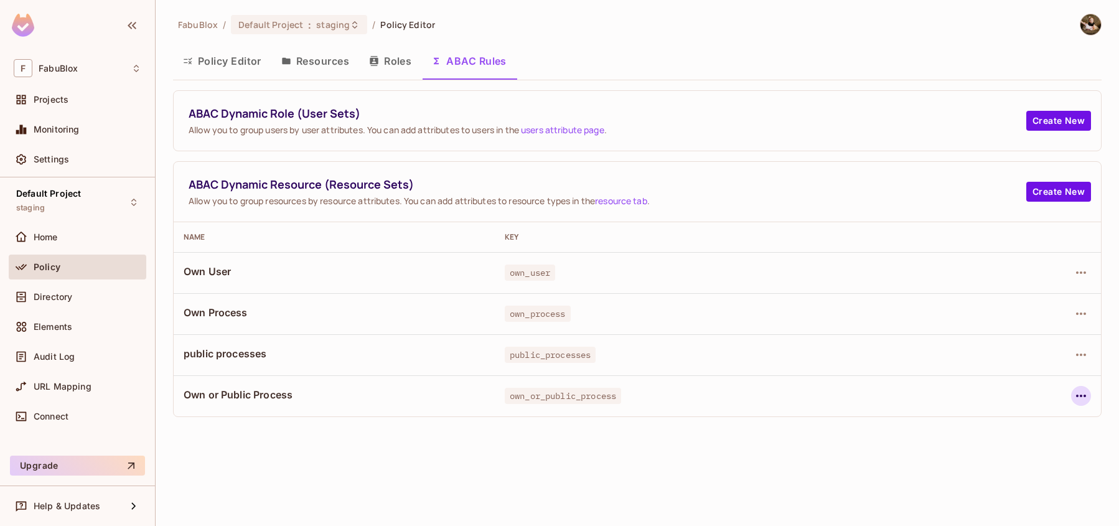
click at [1085, 398] on icon "button" at bounding box center [1081, 395] width 15 height 15
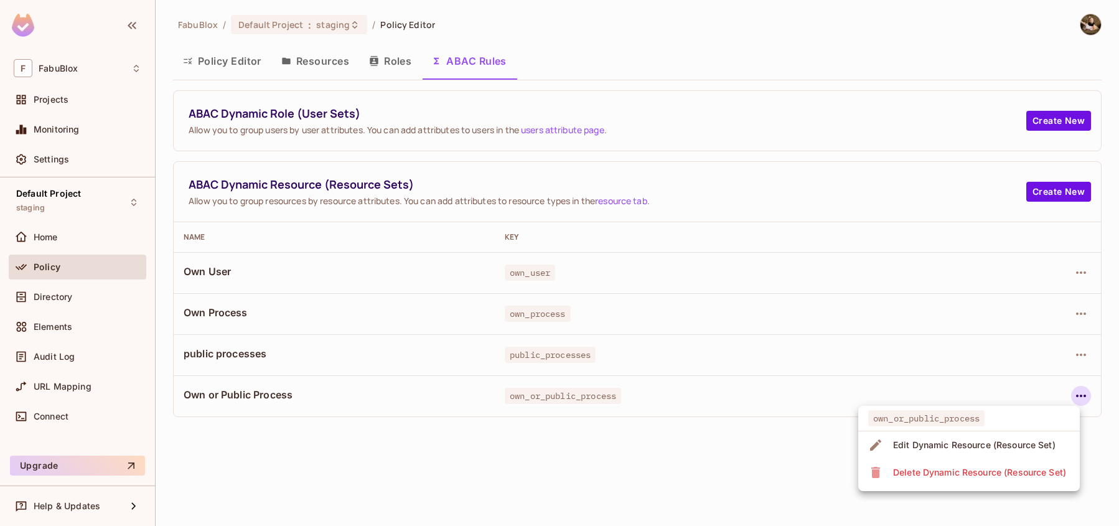
click at [718, 456] on div at bounding box center [559, 263] width 1119 height 526
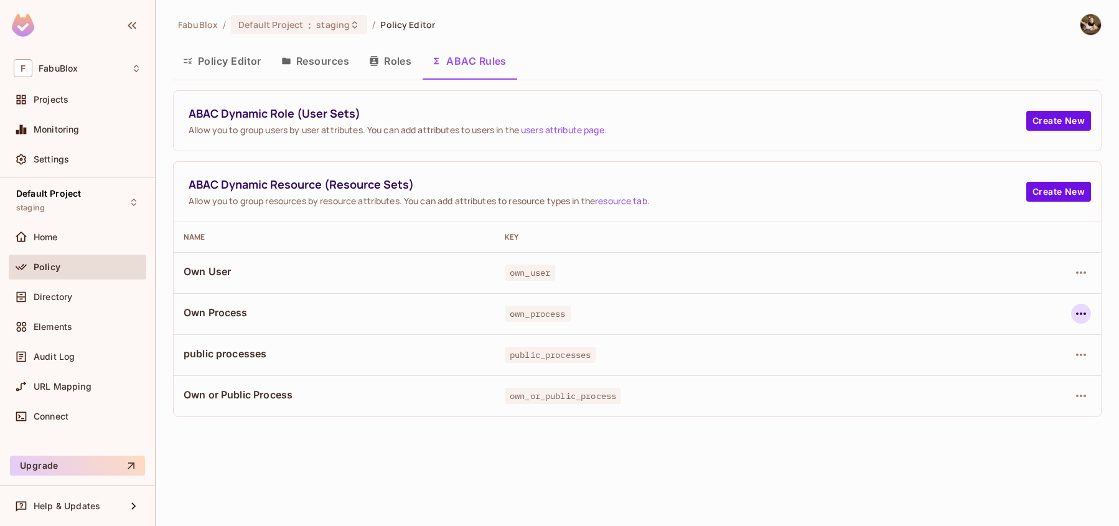
drag, startPoint x: 1061, startPoint y: 314, endPoint x: 1072, endPoint y: 313, distance: 11.2
click at [1061, 314] on div at bounding box center [1032, 314] width 117 height 20
click at [1072, 313] on button "button" at bounding box center [1081, 314] width 20 height 20
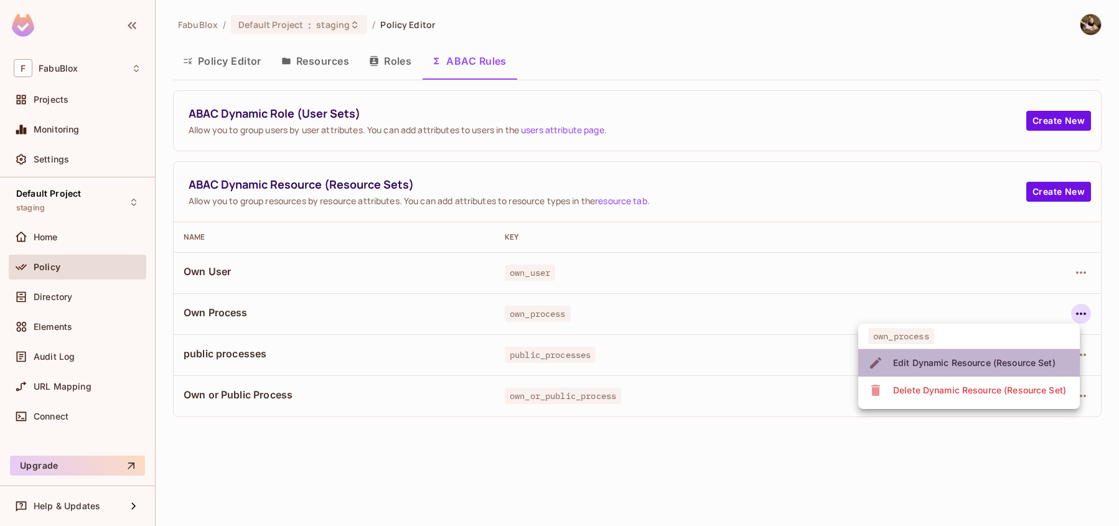
click at [929, 362] on div "Edit Dynamic Resource (Resource Set)" at bounding box center [974, 363] width 162 height 12
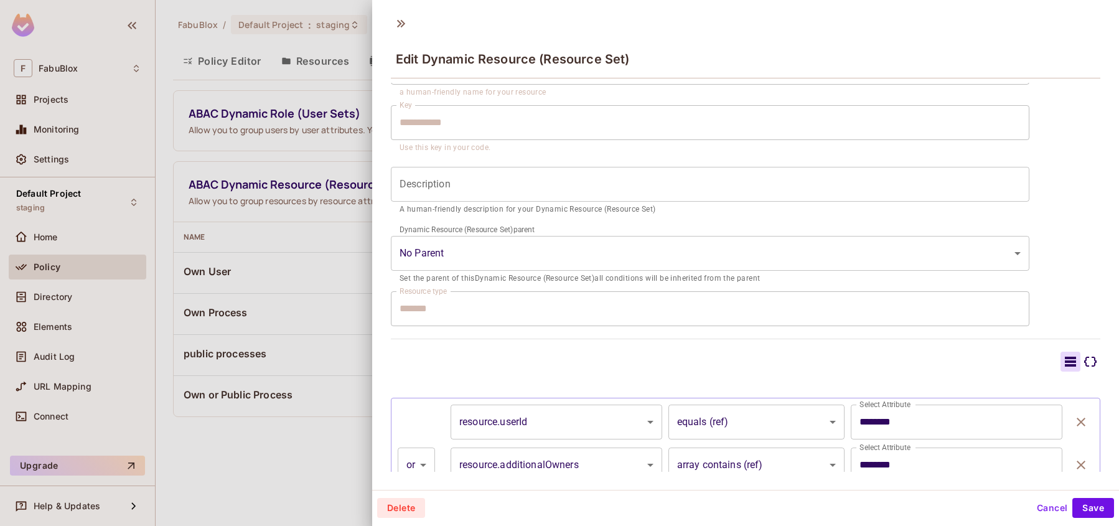
scroll to position [146, 0]
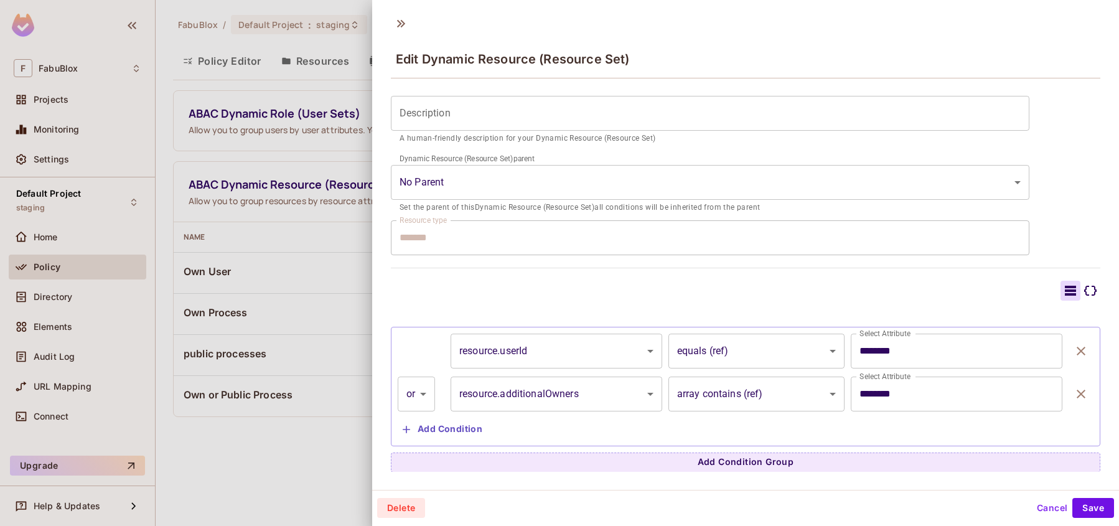
click at [726, 393] on body "**********" at bounding box center [559, 263] width 1119 height 526
click at [715, 393] on body "**********" at bounding box center [559, 263] width 1119 height 526
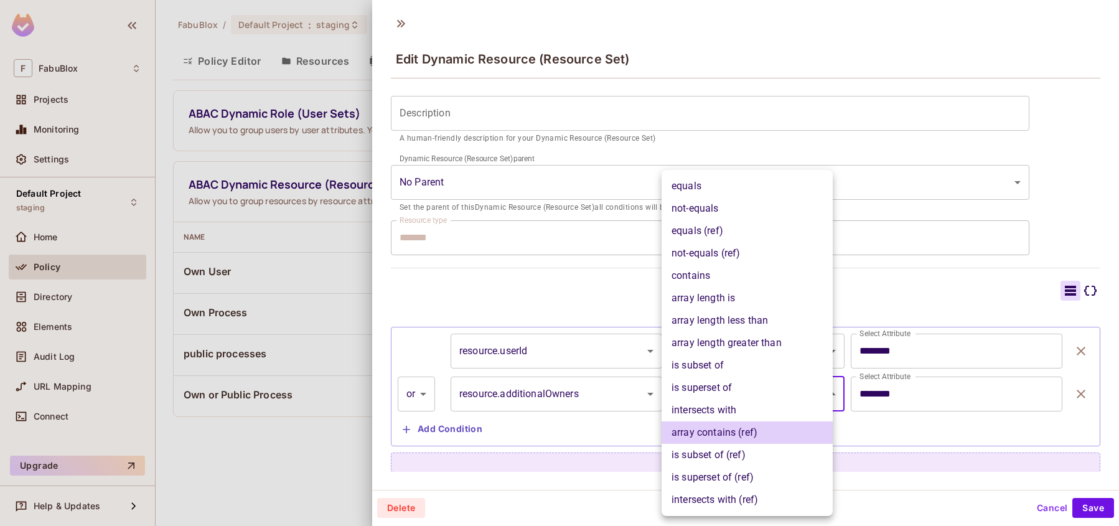
click at [348, 250] on div at bounding box center [559, 263] width 1119 height 526
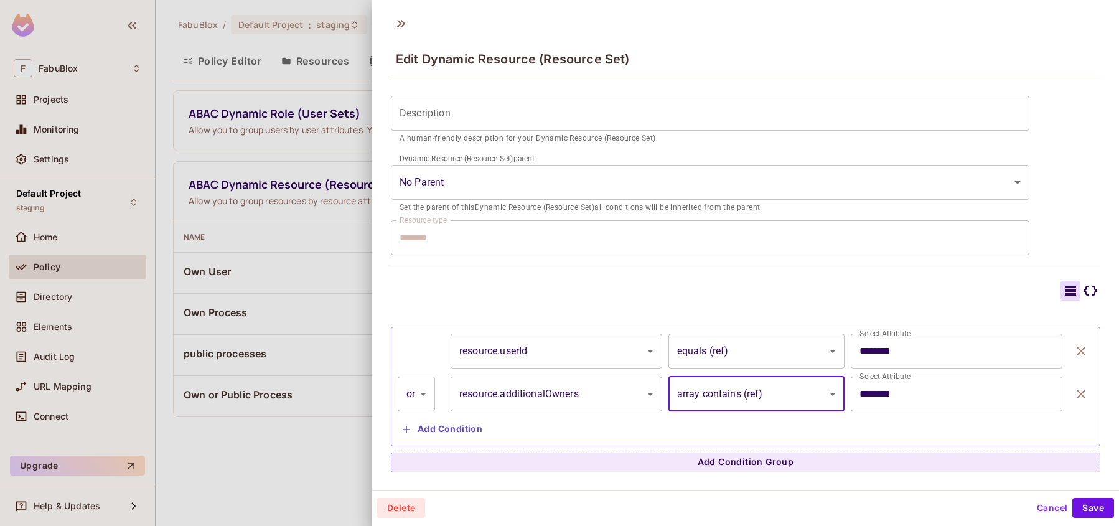
click at [270, 491] on div at bounding box center [559, 263] width 1119 height 526
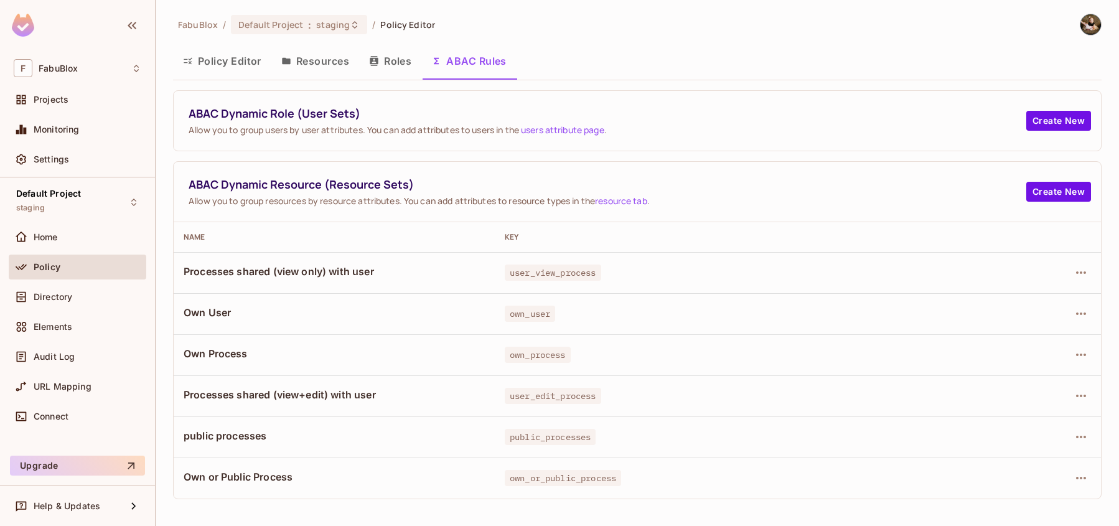
click at [337, 505] on div "FabuBlox / Default Project : staging / Policy Editor Policy Editor Resources Ro…" at bounding box center [637, 263] width 963 height 526
click at [1076, 273] on icon "button" at bounding box center [1081, 272] width 10 height 2
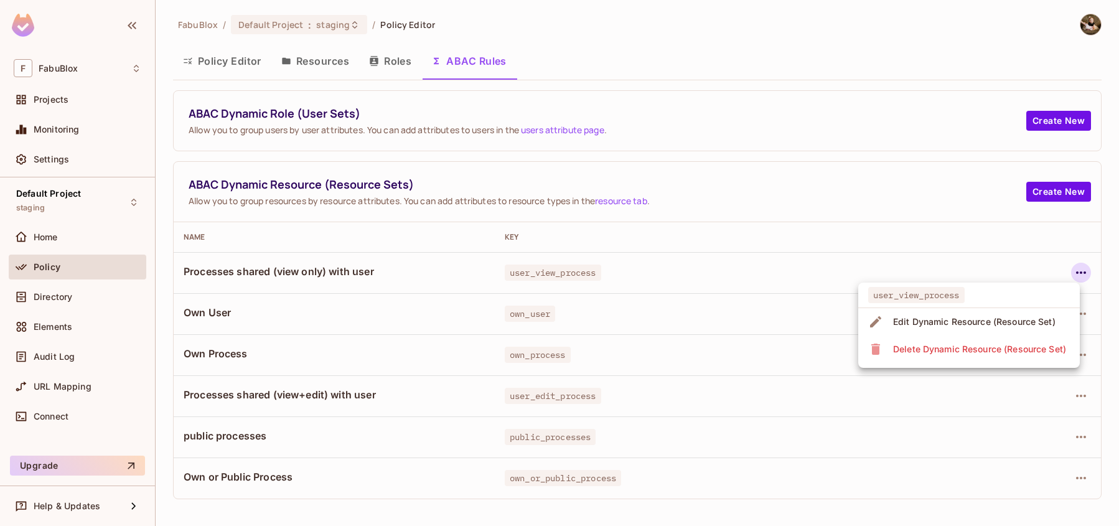
click at [997, 329] on span "Edit Dynamic Resource (Resource Set)" at bounding box center [974, 322] width 170 height 20
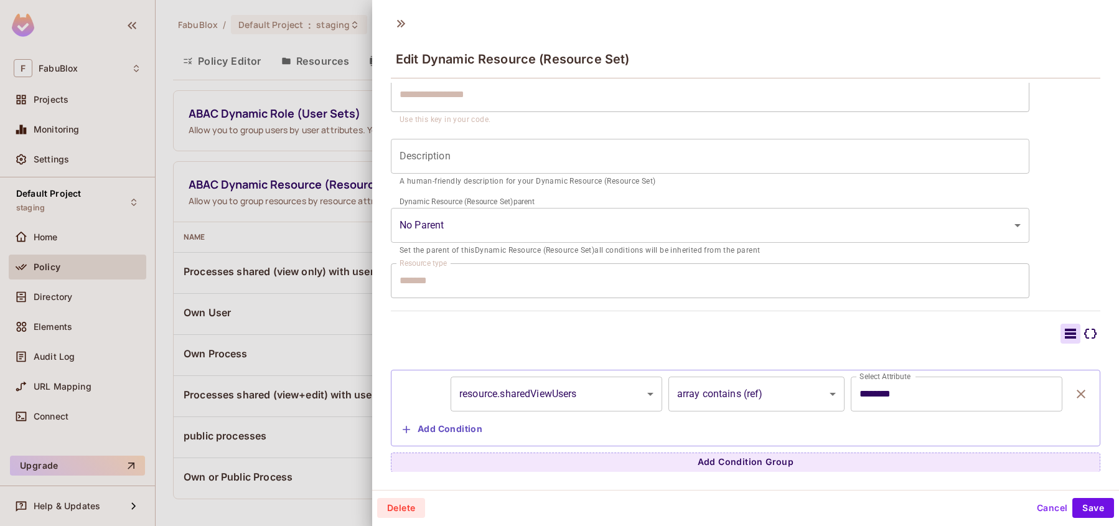
scroll to position [2, 0]
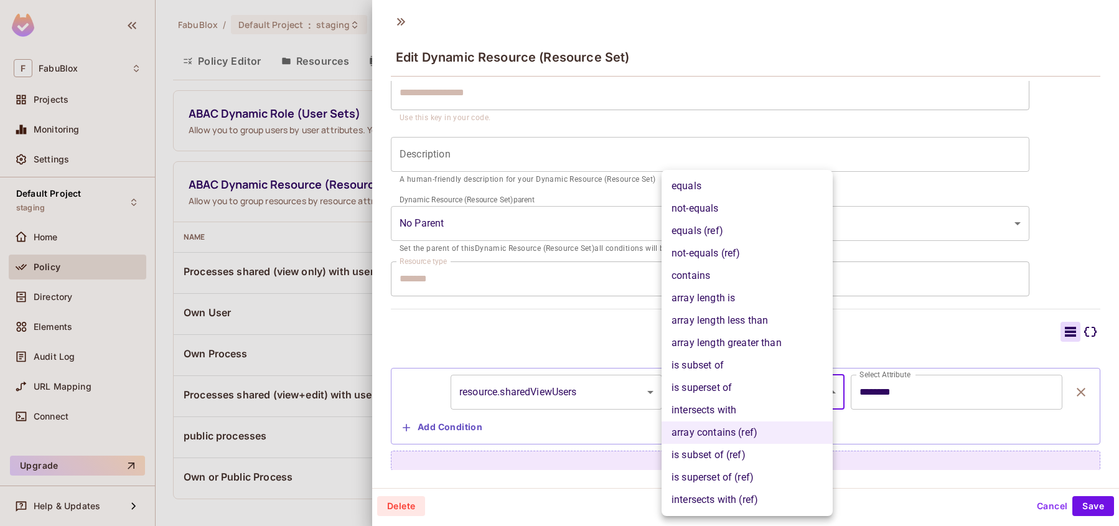
click at [774, 387] on body "**********" at bounding box center [559, 263] width 1119 height 526
